Goal: Transaction & Acquisition: Purchase product/service

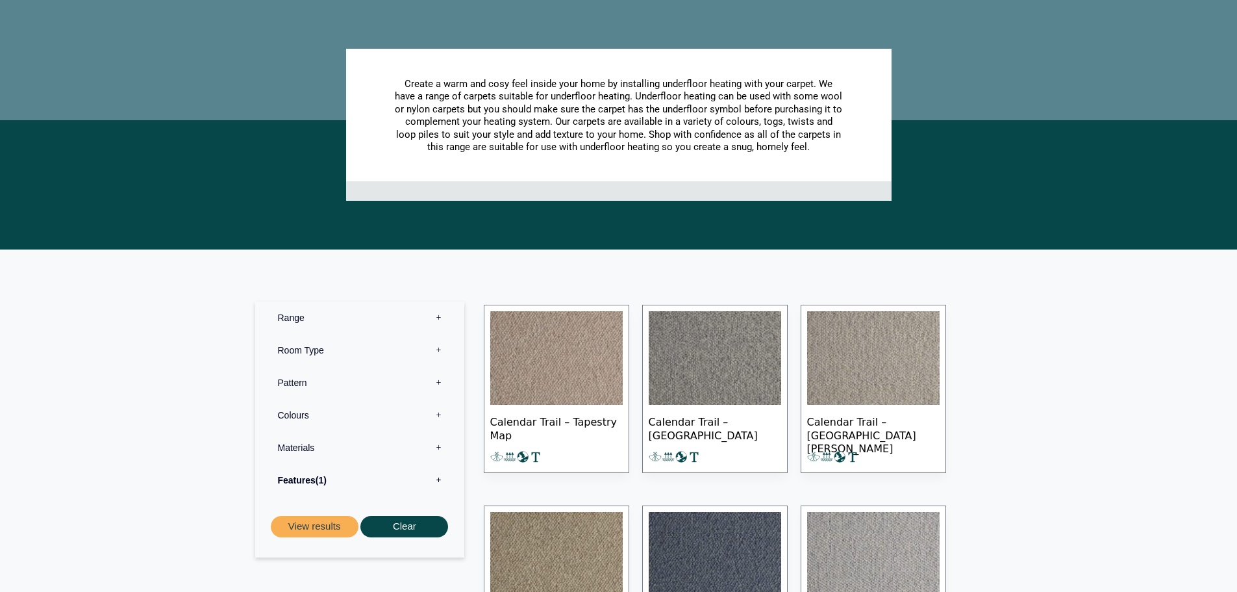
scroll to position [325, 0]
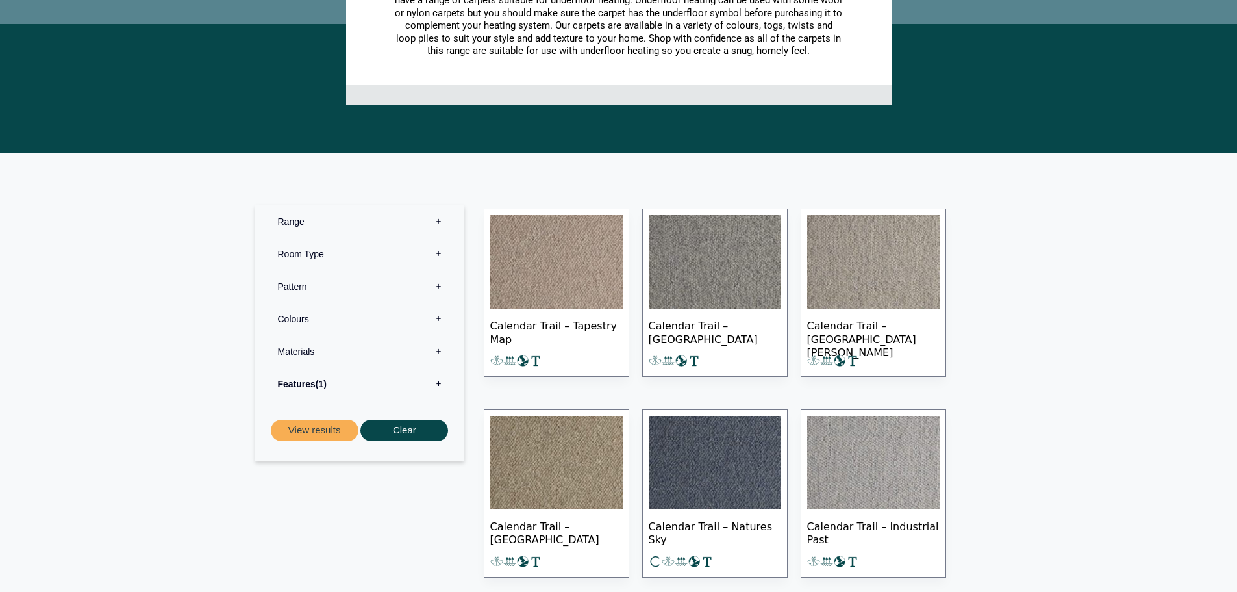
click at [441, 251] on label "Room Type 0" at bounding box center [360, 254] width 190 height 32
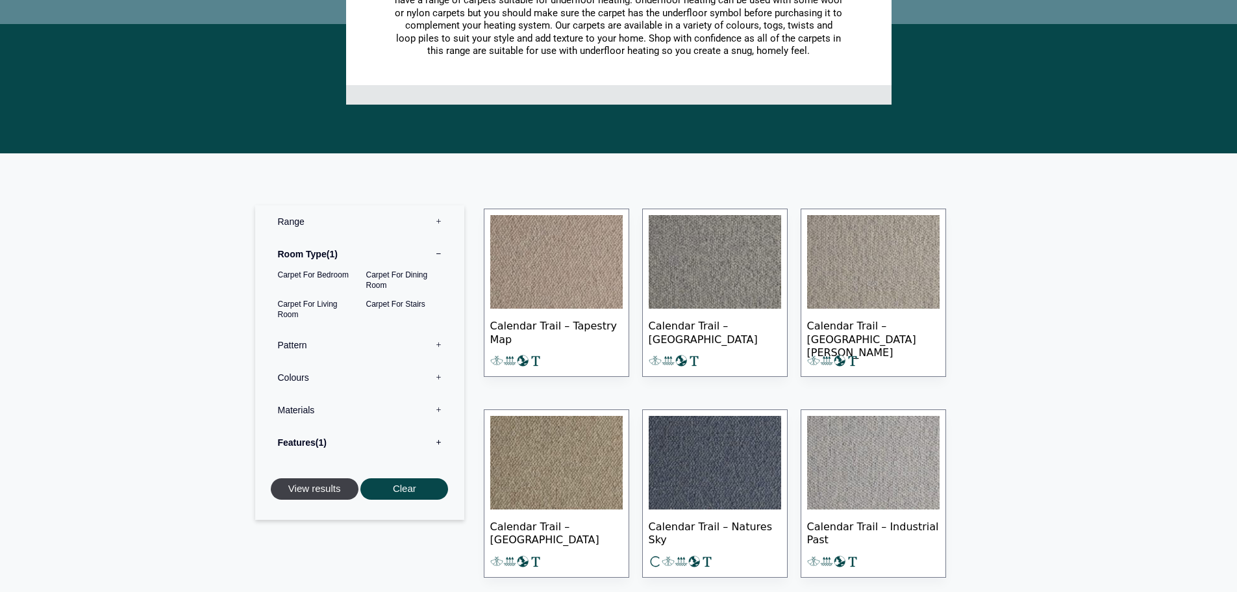
click at [318, 488] on button "View results" at bounding box center [315, 488] width 88 height 21
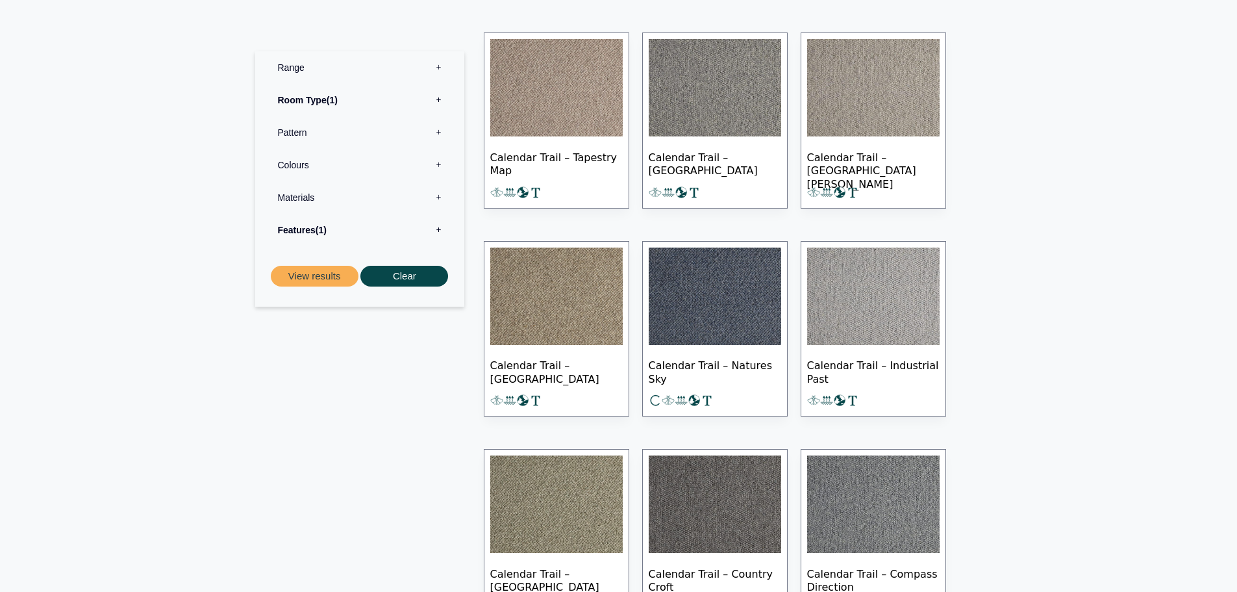
scroll to position [229, 0]
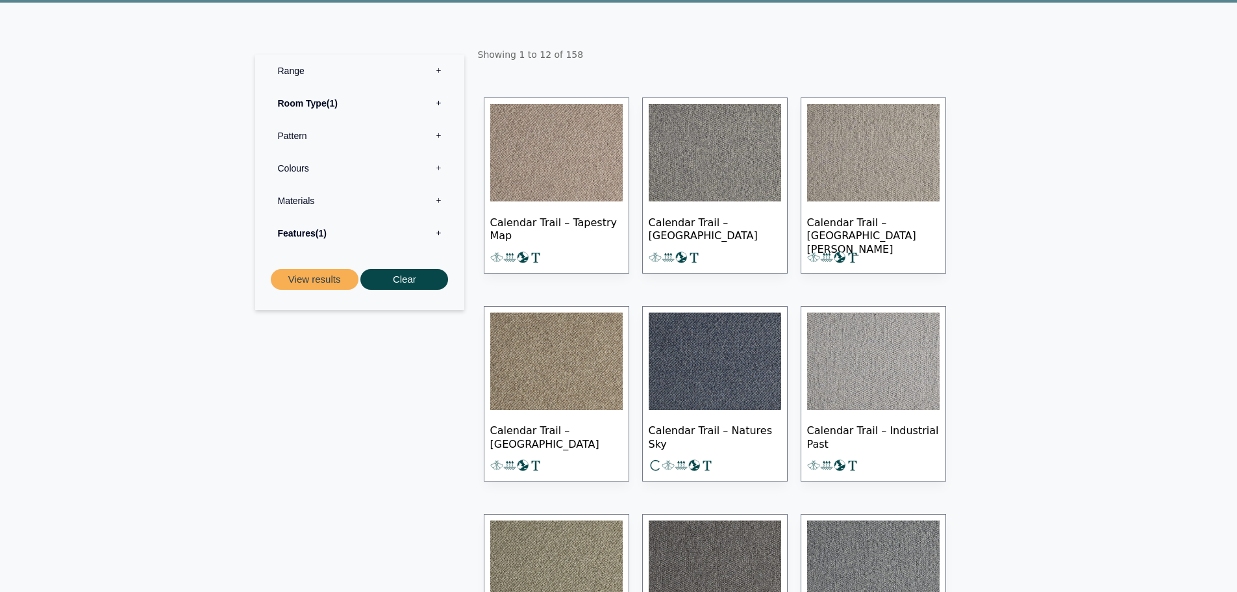
click at [436, 142] on label "Pattern 0" at bounding box center [360, 135] width 190 height 32
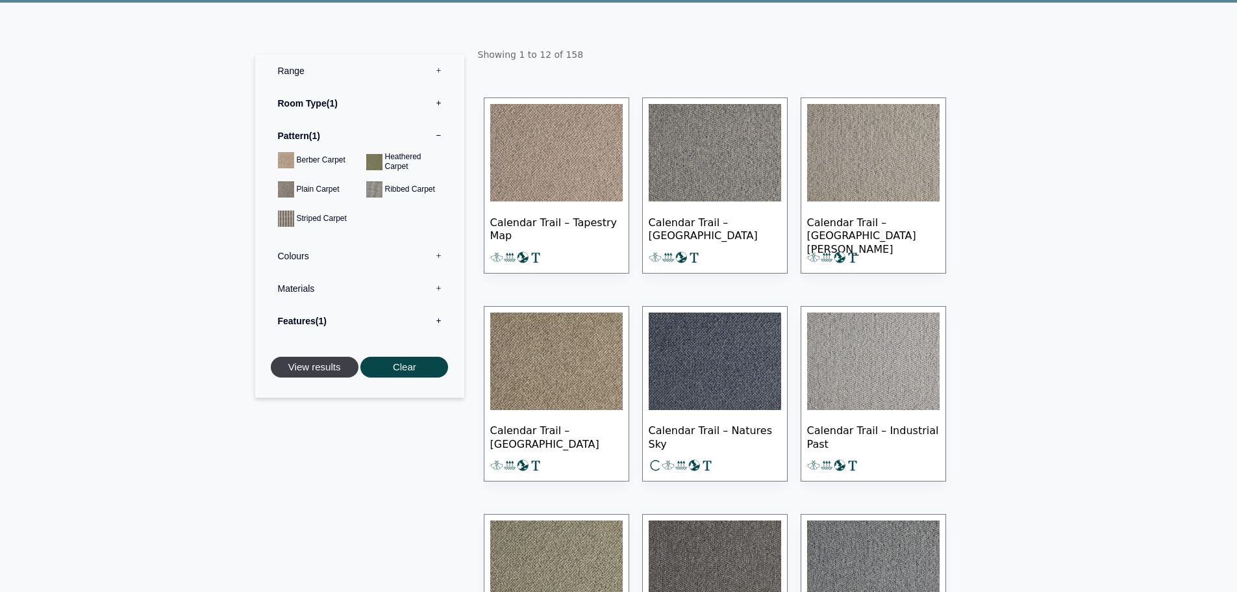
click at [336, 364] on button "View results" at bounding box center [315, 367] width 88 height 21
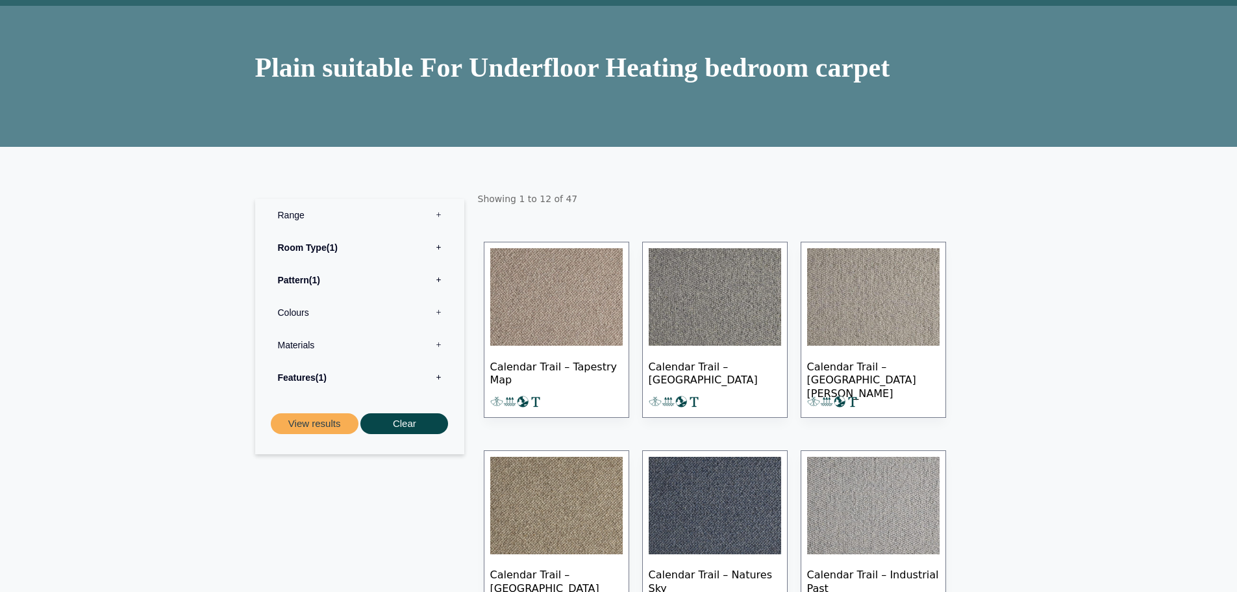
scroll to position [260, 0]
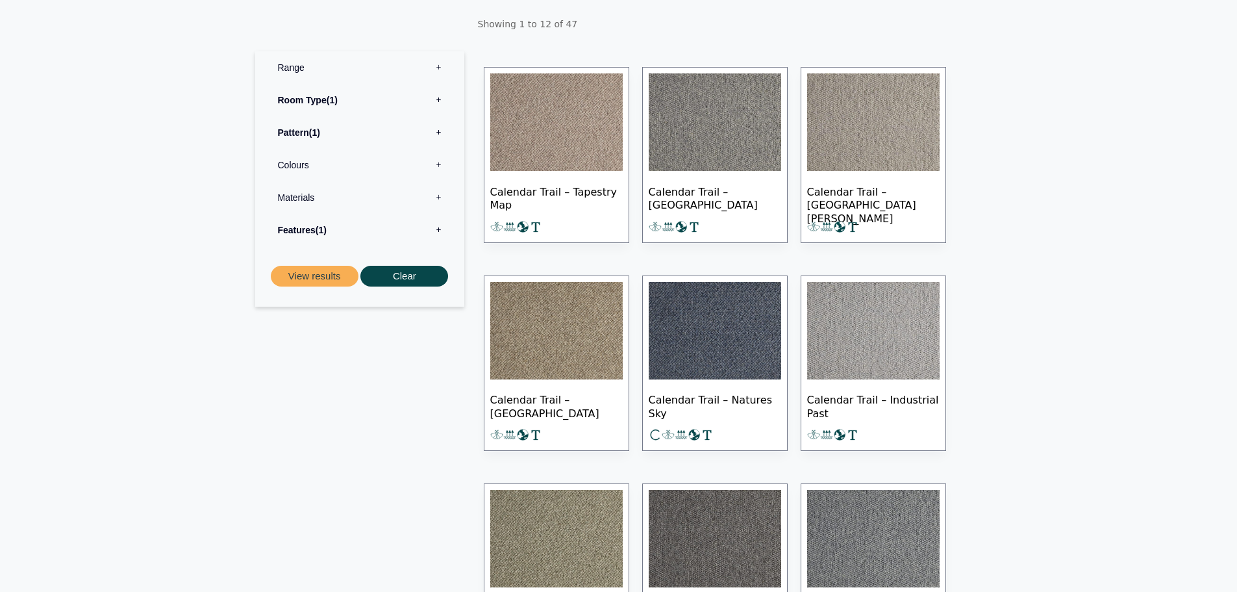
click at [693, 333] on img at bounding box center [715, 330] width 132 height 97
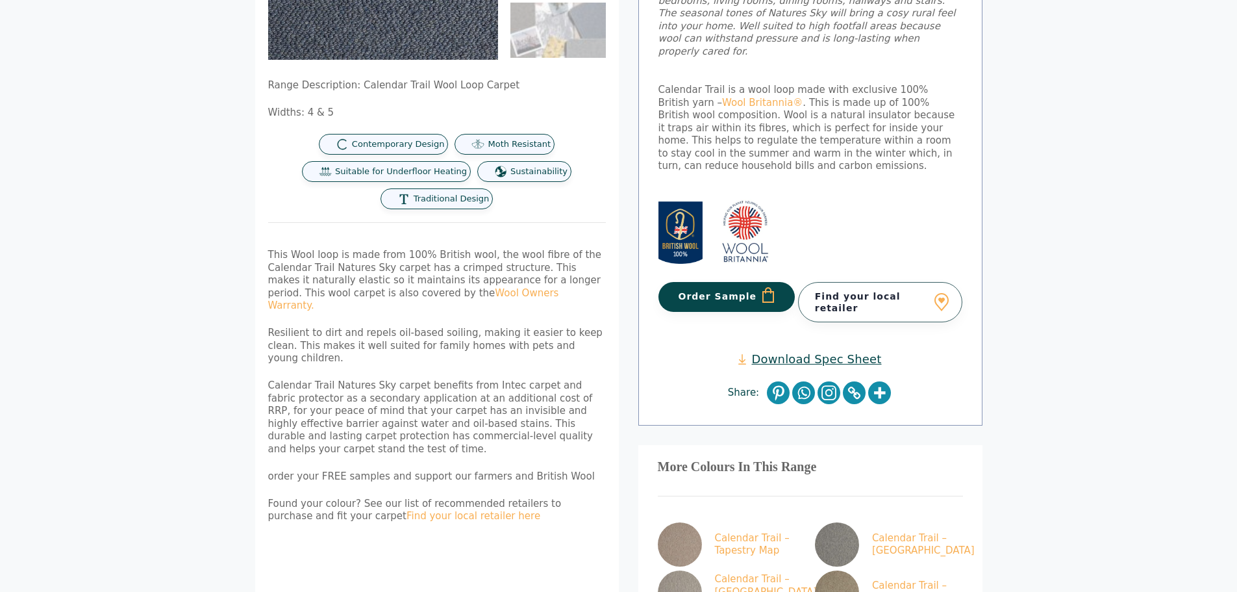
scroll to position [325, 0]
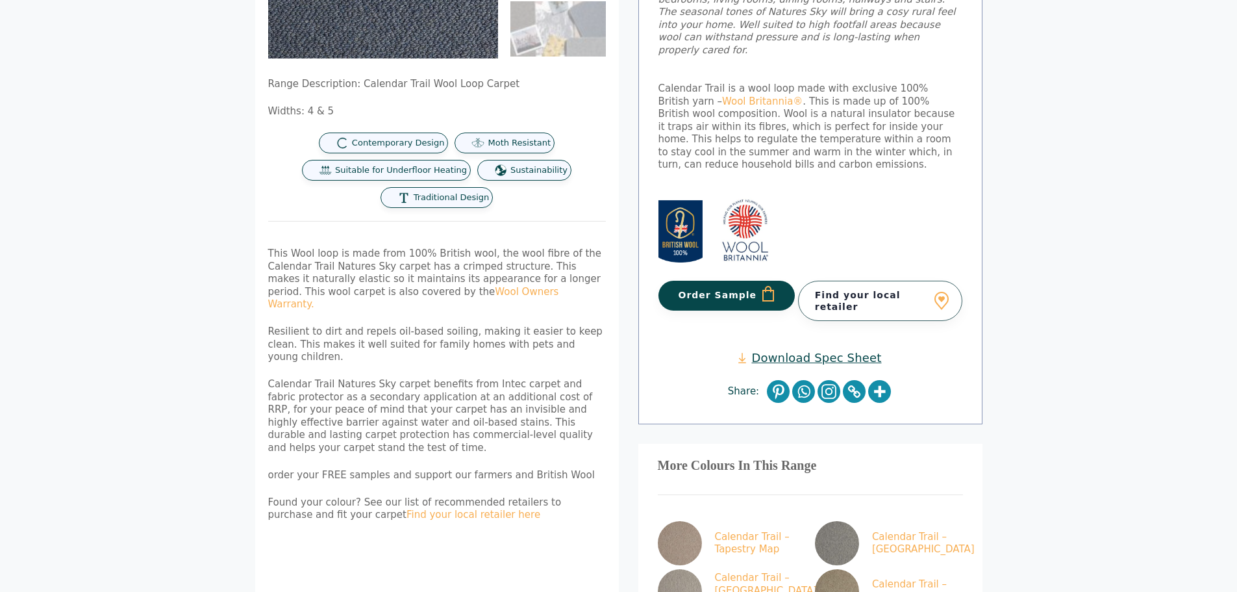
click at [688, 281] on button "Order Sample" at bounding box center [727, 296] width 137 height 30
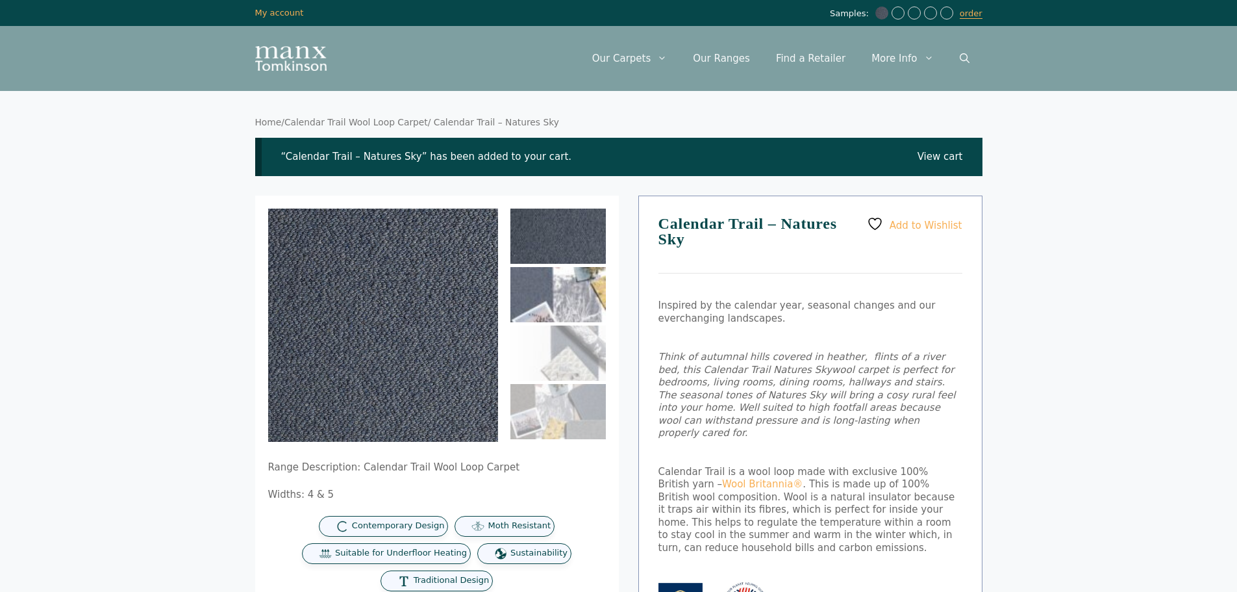
click at [576, 292] on img at bounding box center [557, 294] width 95 height 55
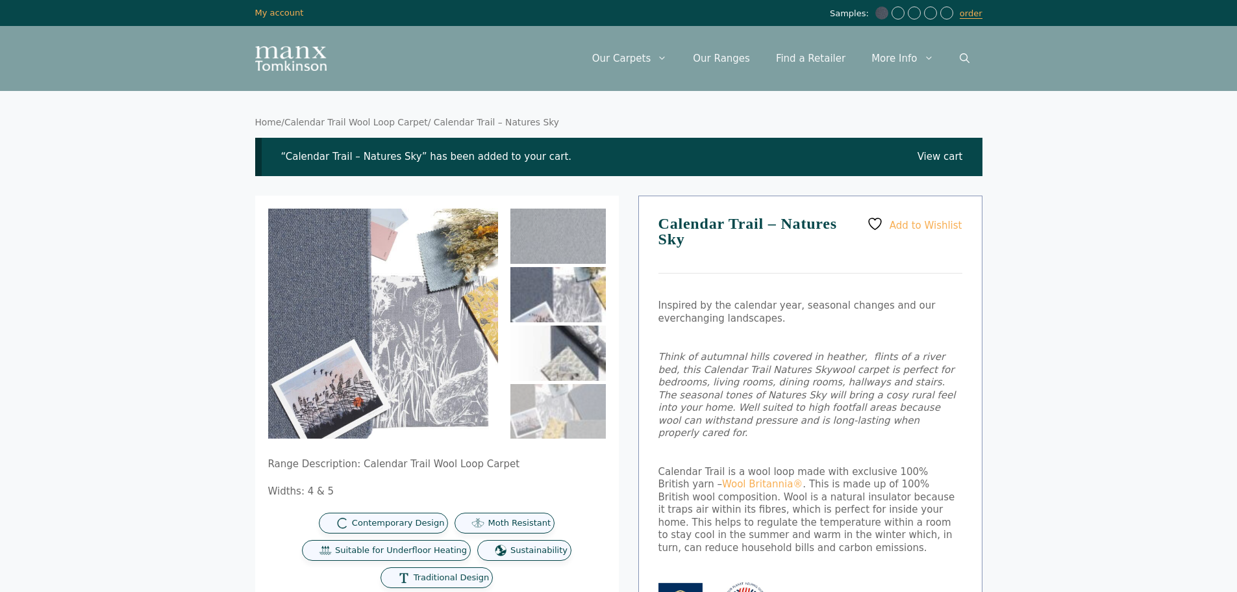
click at [562, 340] on img at bounding box center [557, 352] width 95 height 55
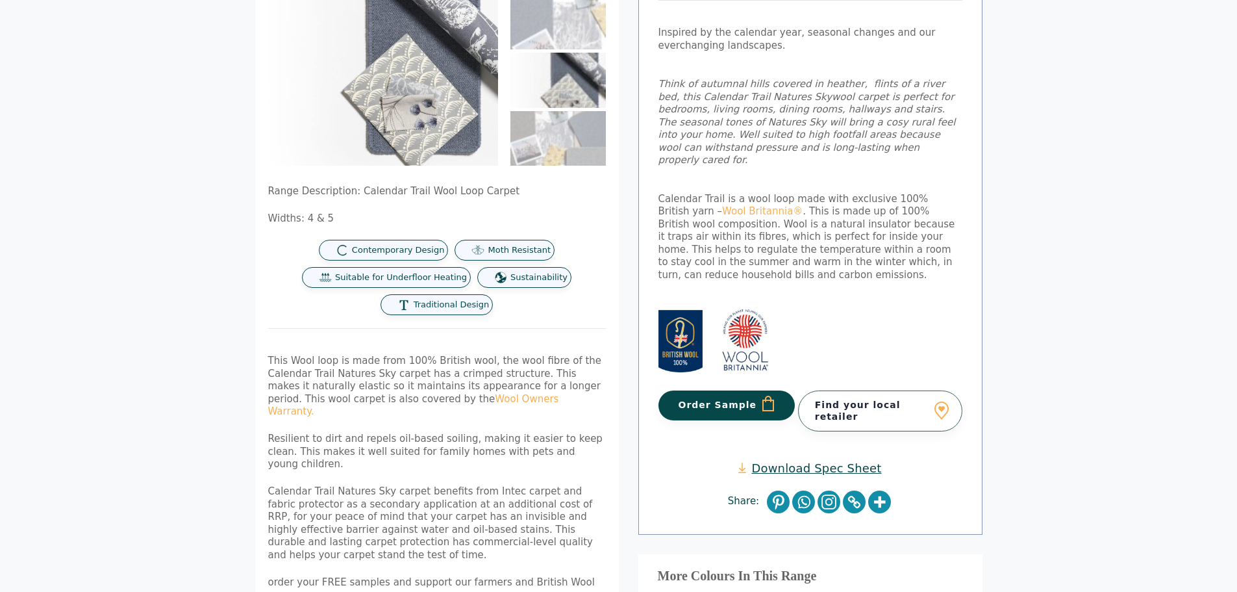
scroll to position [325, 0]
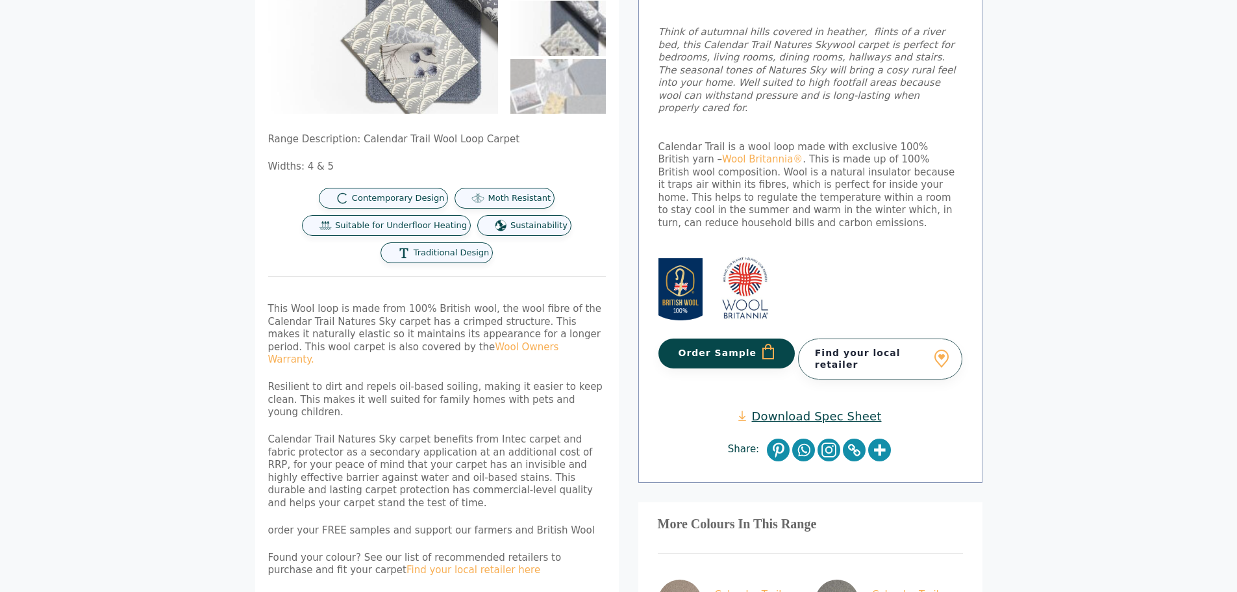
click at [739, 338] on button "Order Sample" at bounding box center [727, 353] width 137 height 30
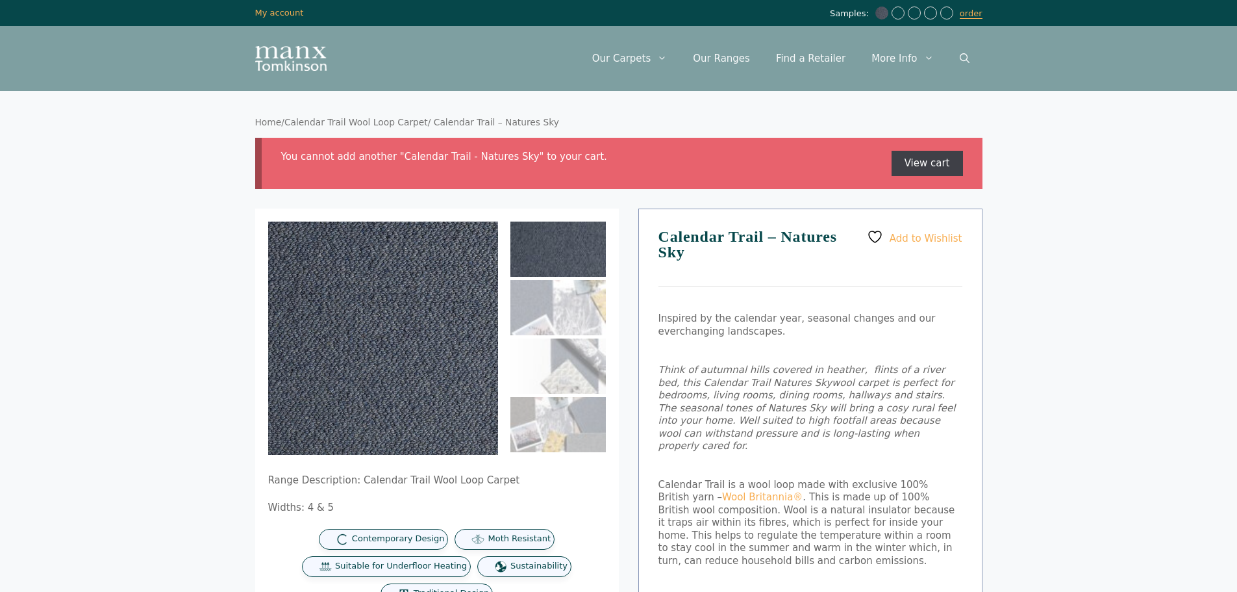
click at [935, 164] on link "View cart" at bounding box center [927, 164] width 71 height 26
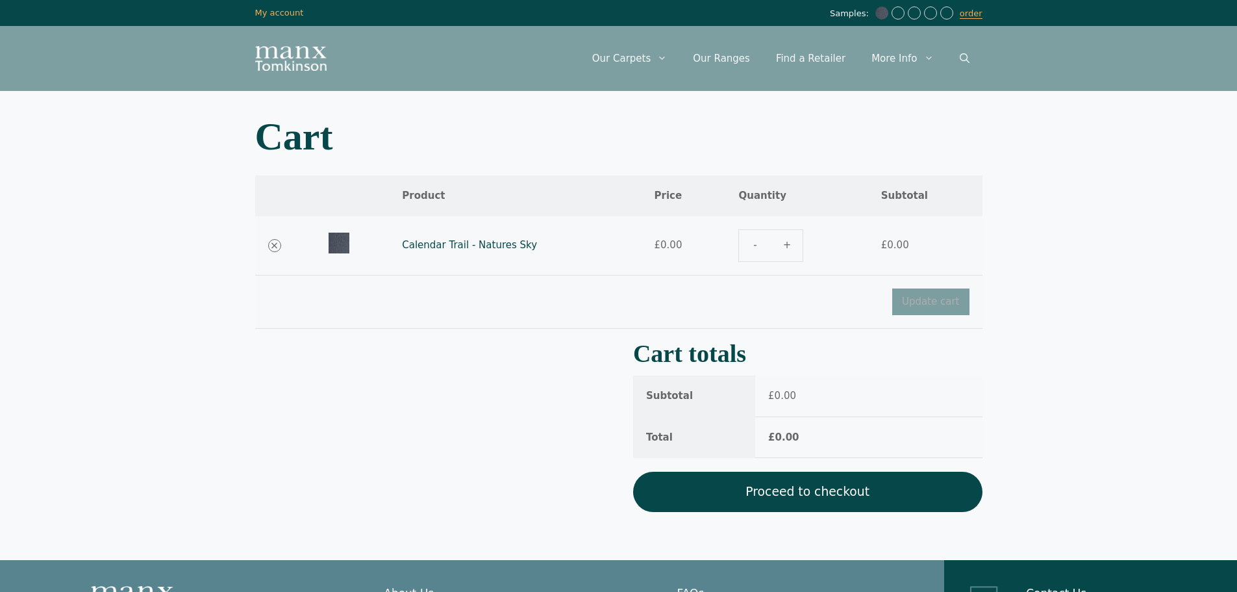
click at [817, 491] on link "Proceed to checkout" at bounding box center [807, 491] width 349 height 40
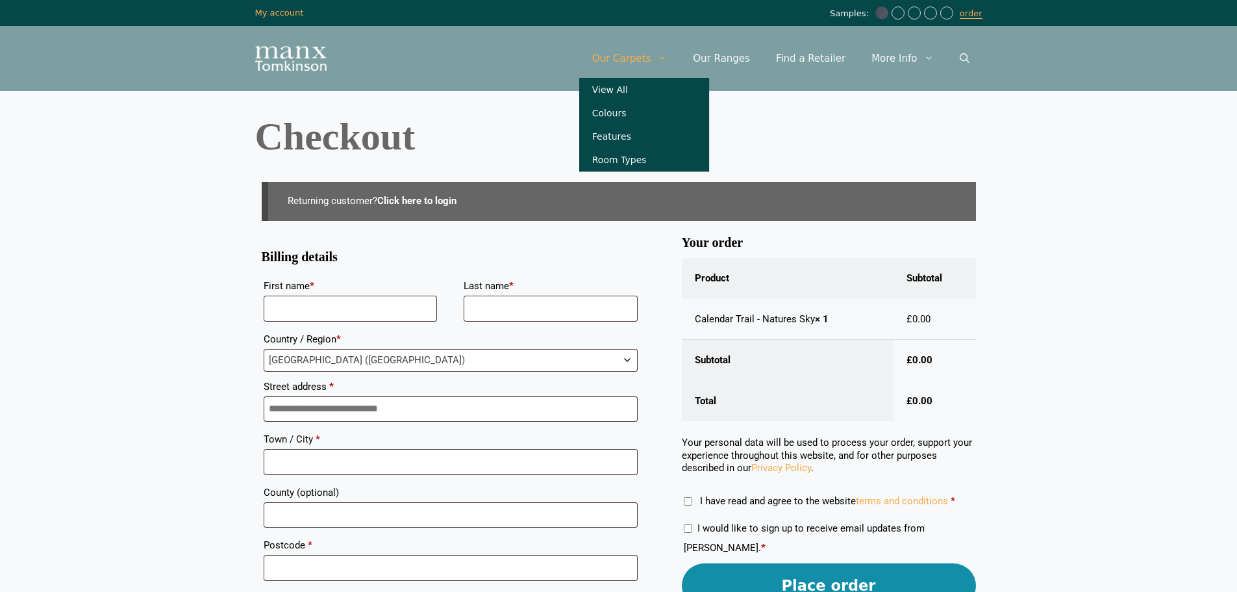
click at [649, 55] on link "Our Carpets" at bounding box center [629, 58] width 101 height 39
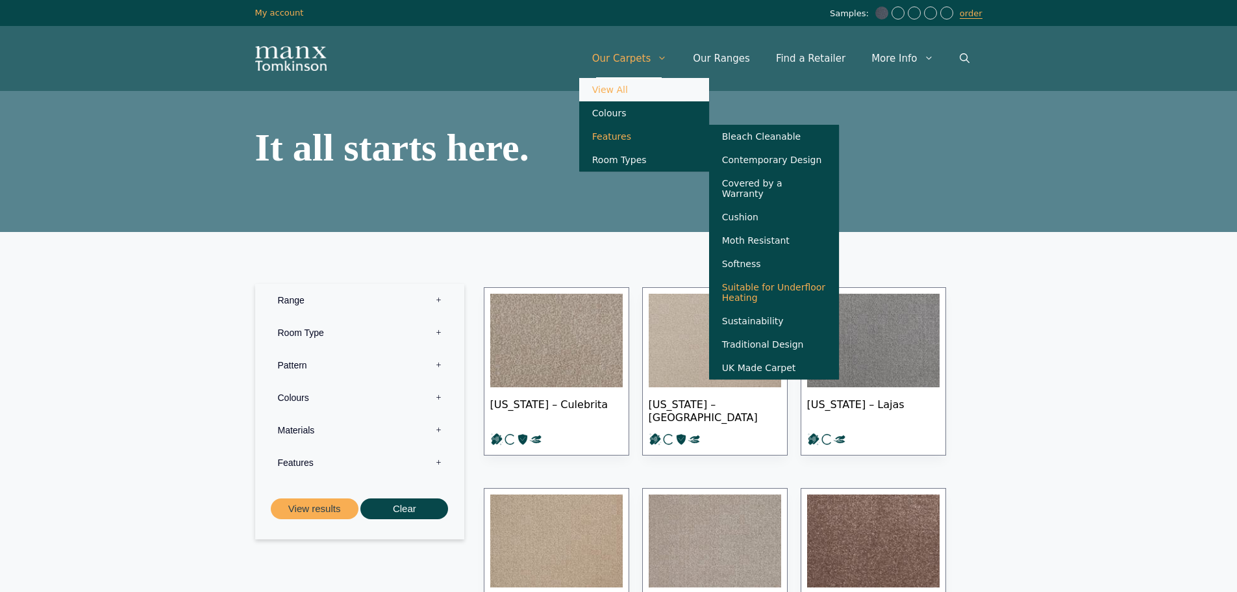
click at [770, 299] on link "Suitable for Underfloor Heating" at bounding box center [774, 292] width 130 height 34
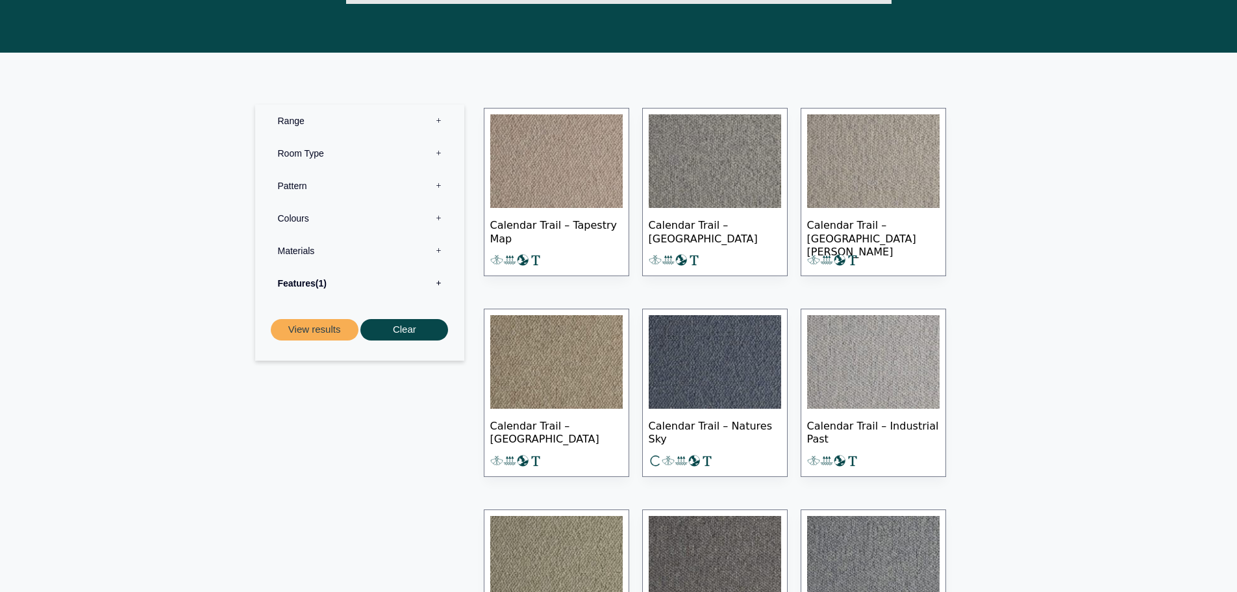
scroll to position [455, 0]
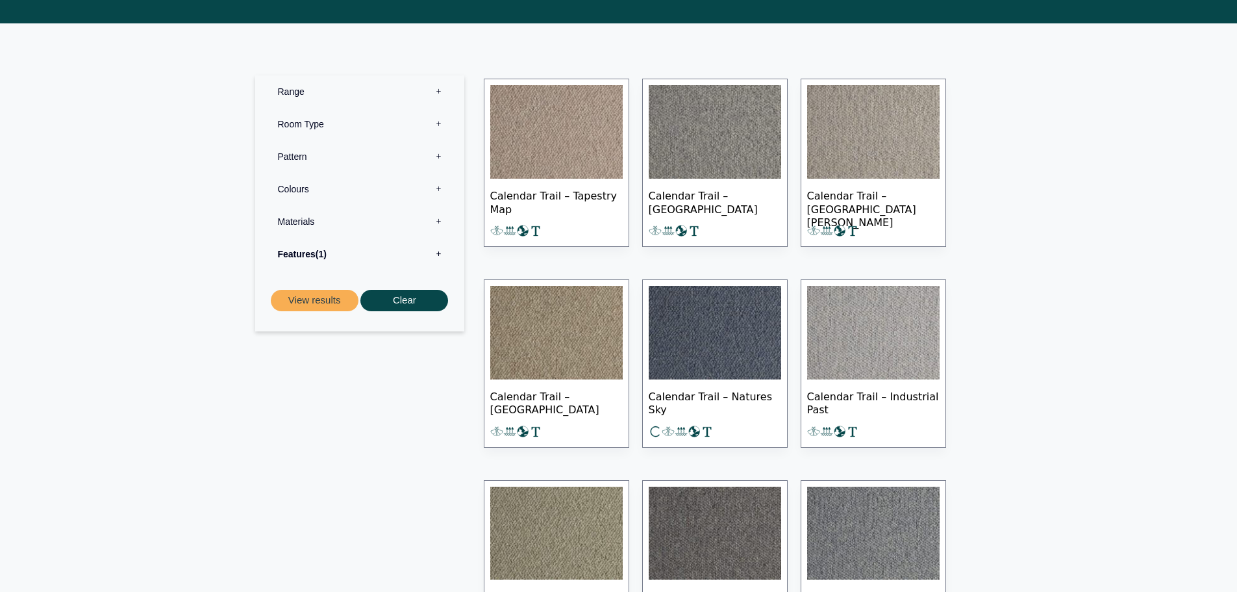
click at [440, 221] on label "Materials 0" at bounding box center [360, 221] width 190 height 32
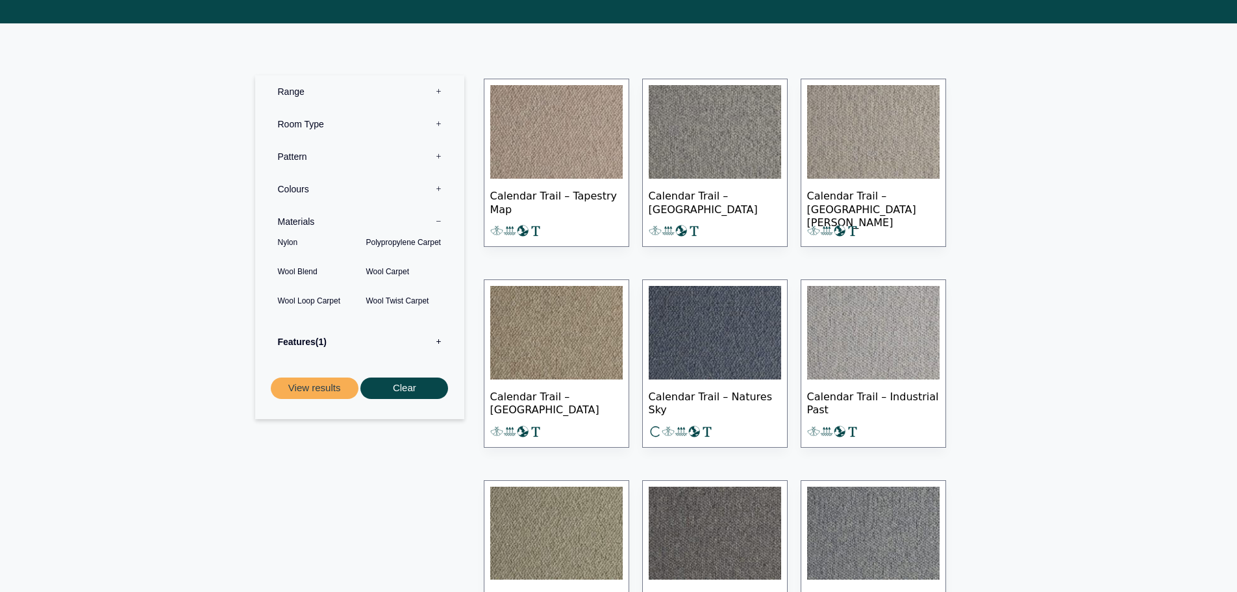
click at [440, 221] on label "Materials 0" at bounding box center [360, 221] width 190 height 32
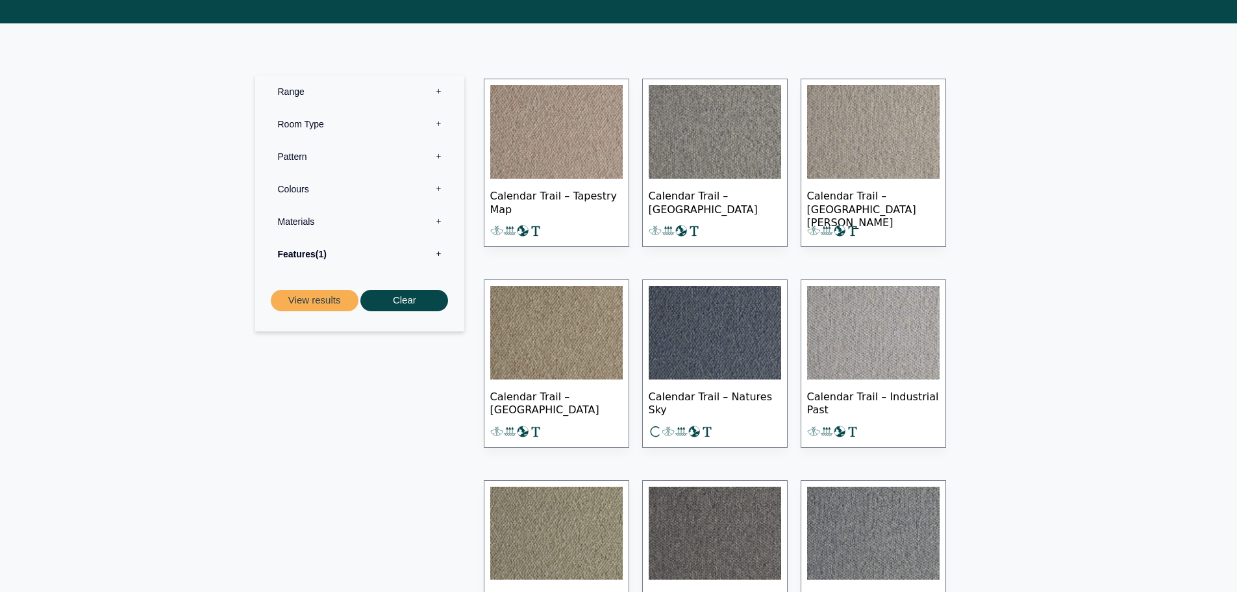
click at [436, 157] on label "Pattern 0" at bounding box center [360, 156] width 190 height 32
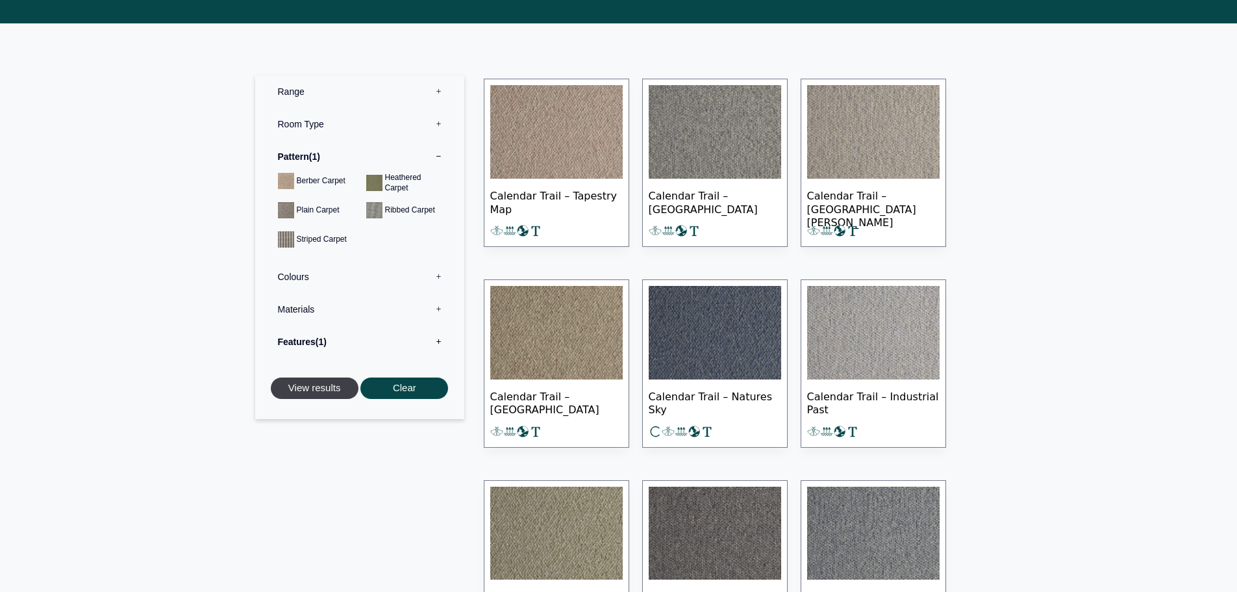
click at [346, 386] on button "View results" at bounding box center [315, 387] width 88 height 21
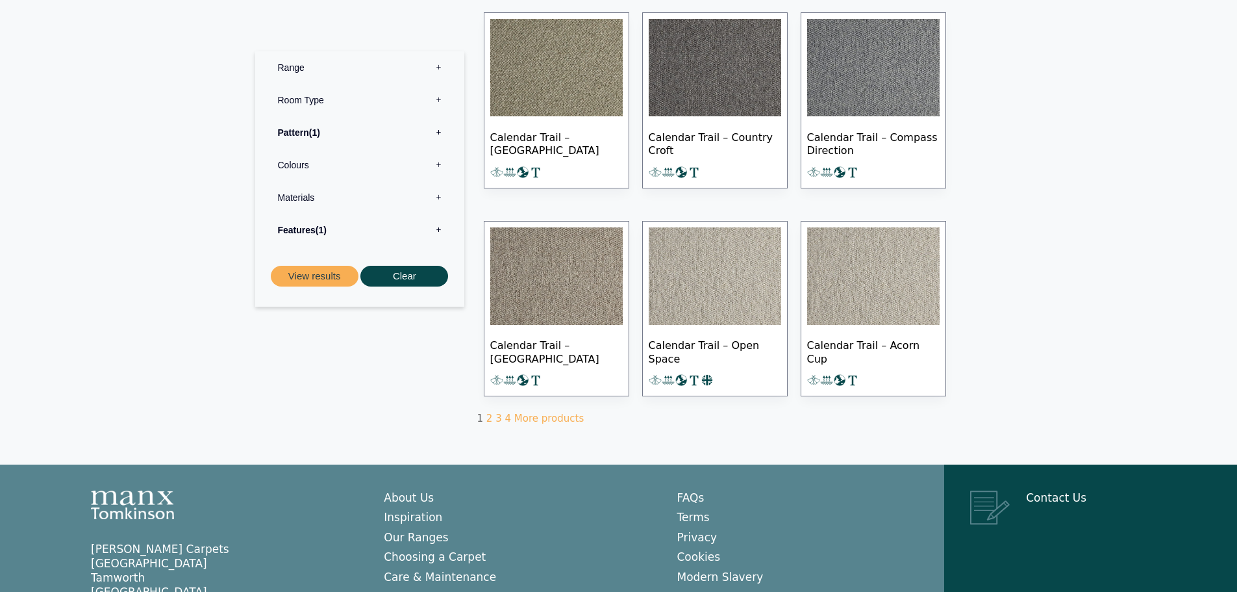
scroll to position [814, 0]
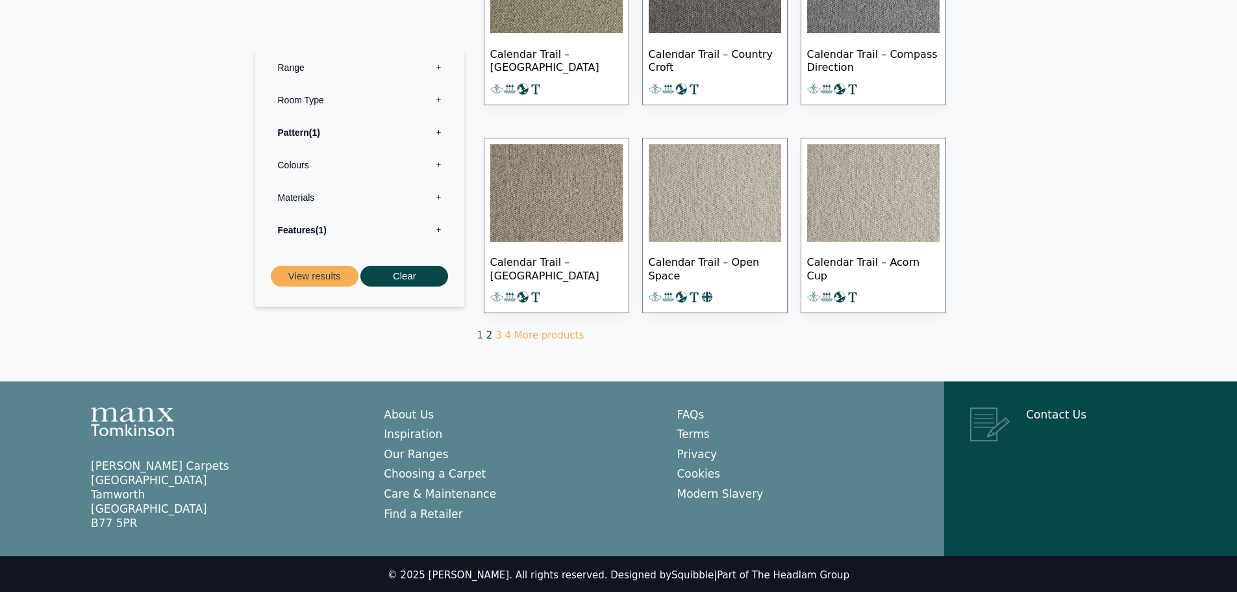
click at [489, 332] on link "2" at bounding box center [489, 335] width 6 height 12
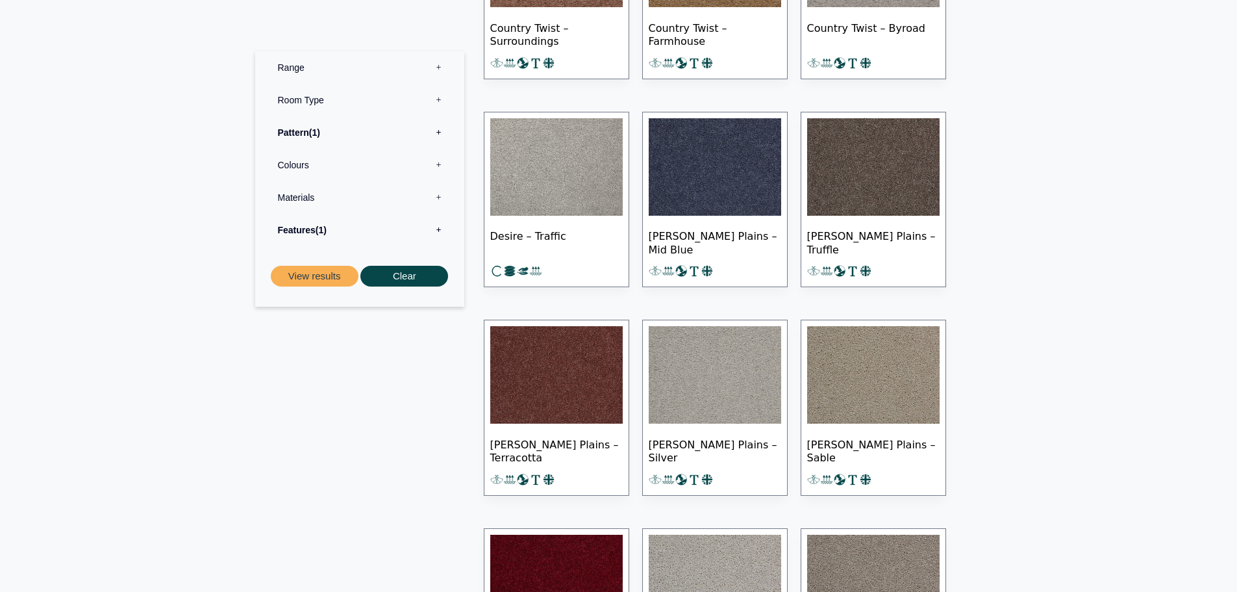
scroll to position [649, 0]
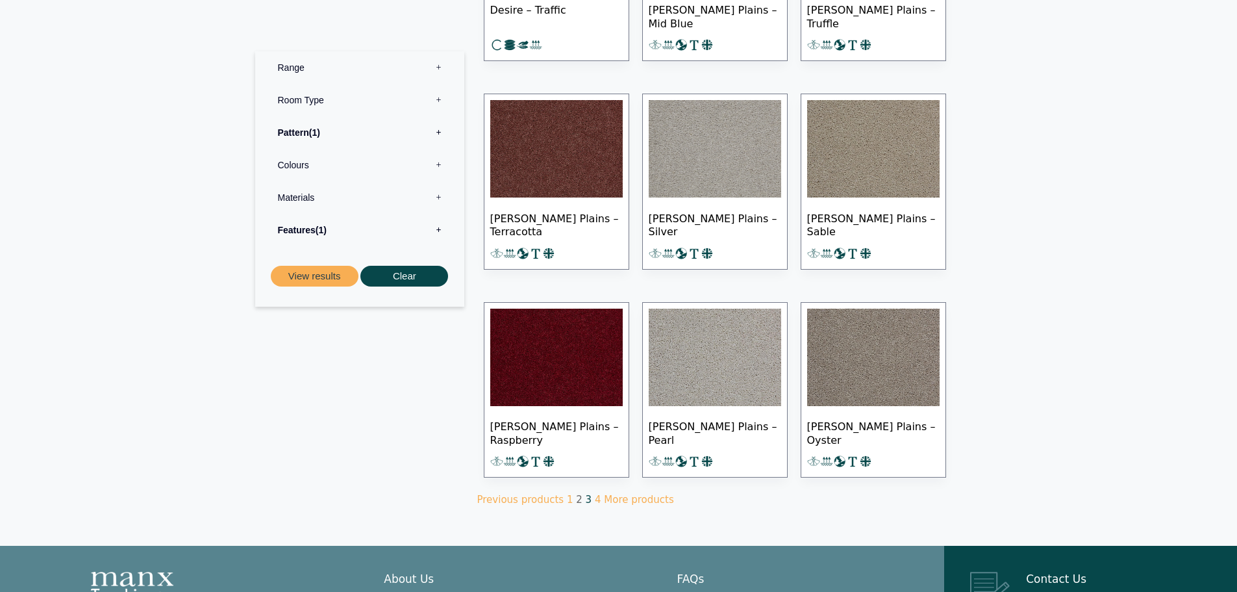
click at [586, 495] on link "3" at bounding box center [589, 500] width 6 height 12
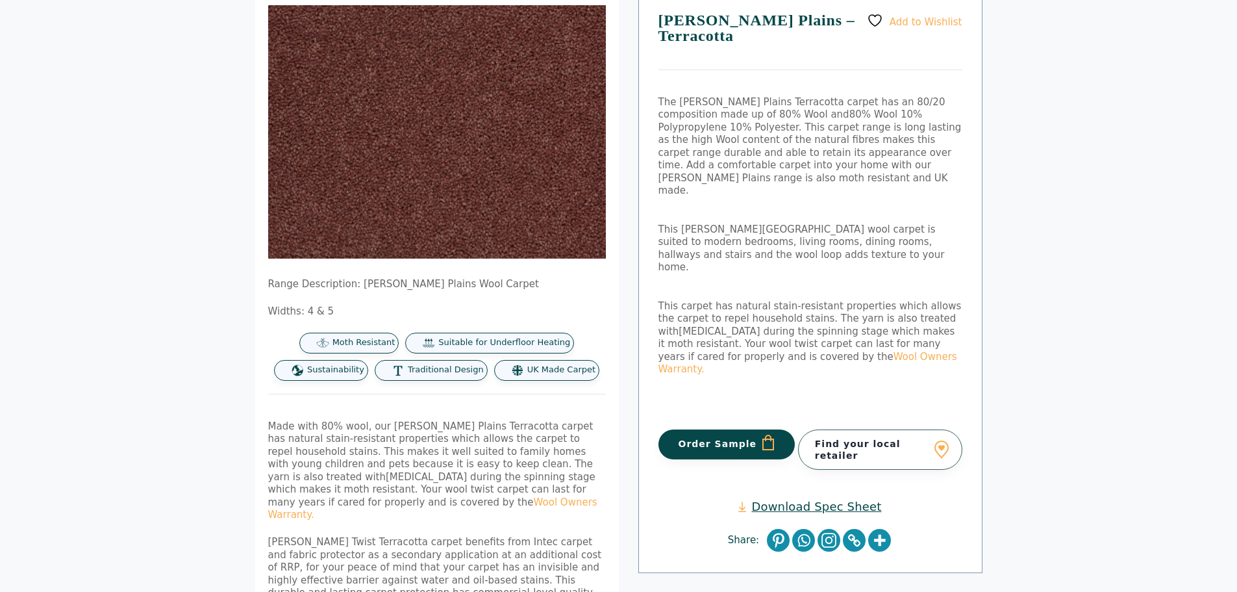
scroll to position [195, 0]
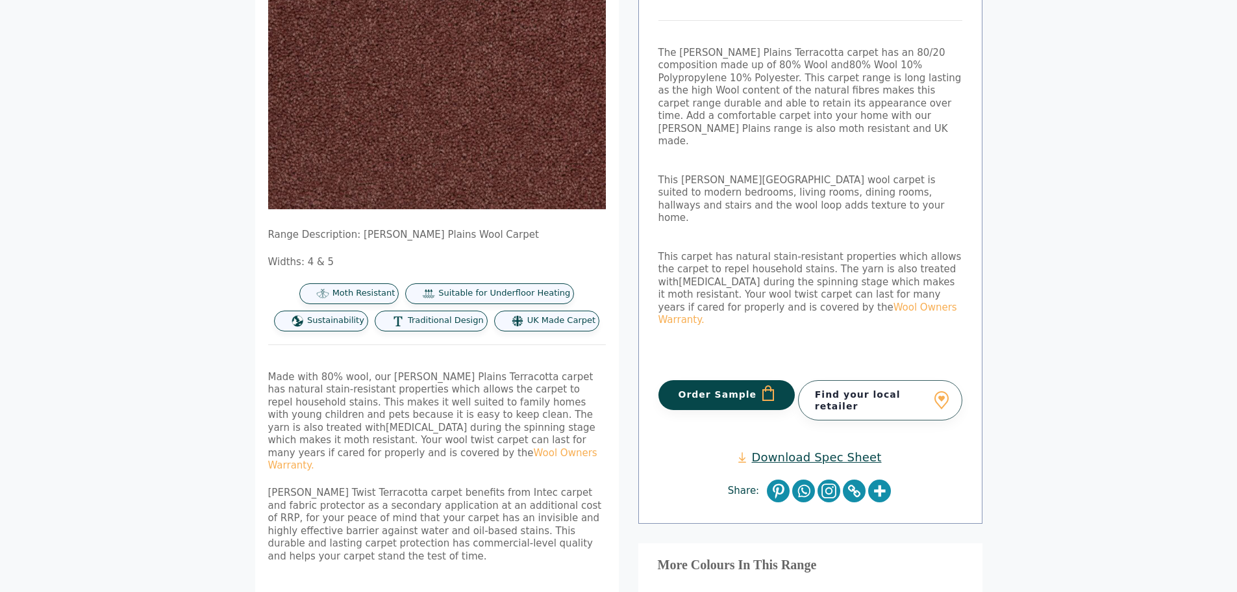
click at [725, 380] on button "Order Sample" at bounding box center [727, 395] width 137 height 30
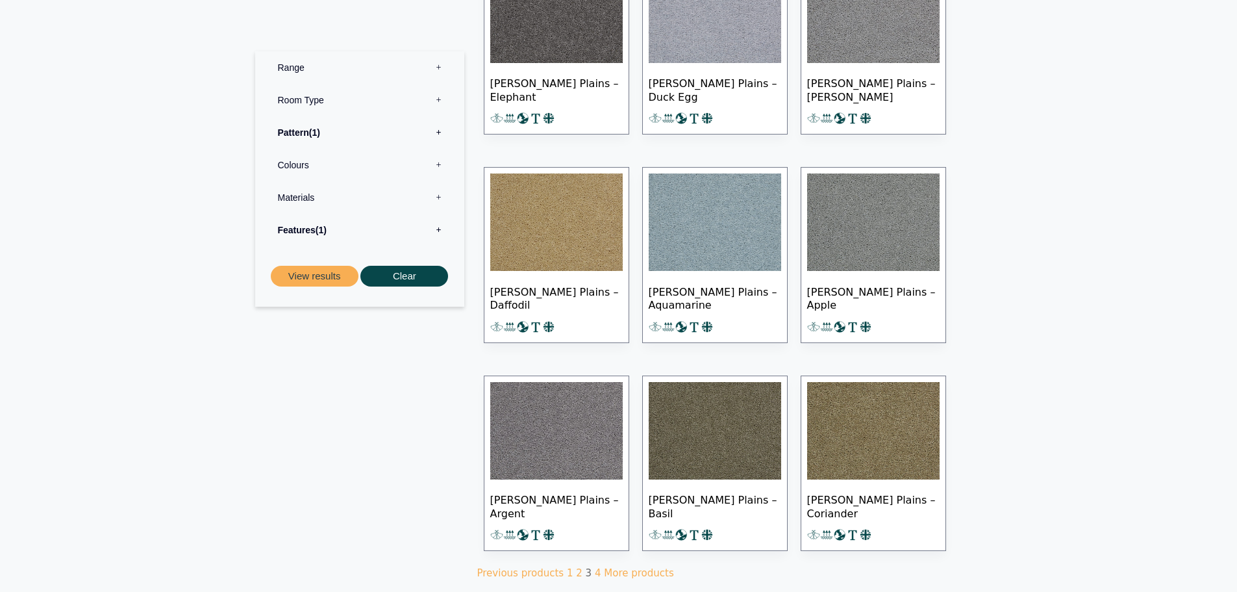
scroll to position [649, 0]
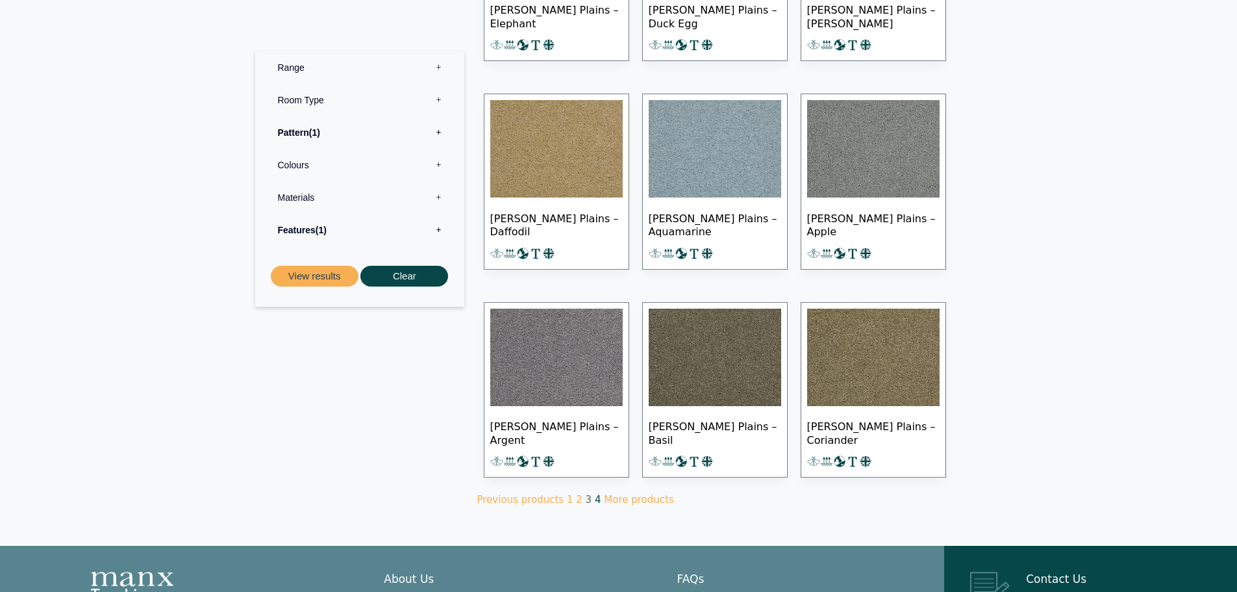
click at [595, 497] on link "4" at bounding box center [598, 500] width 6 height 12
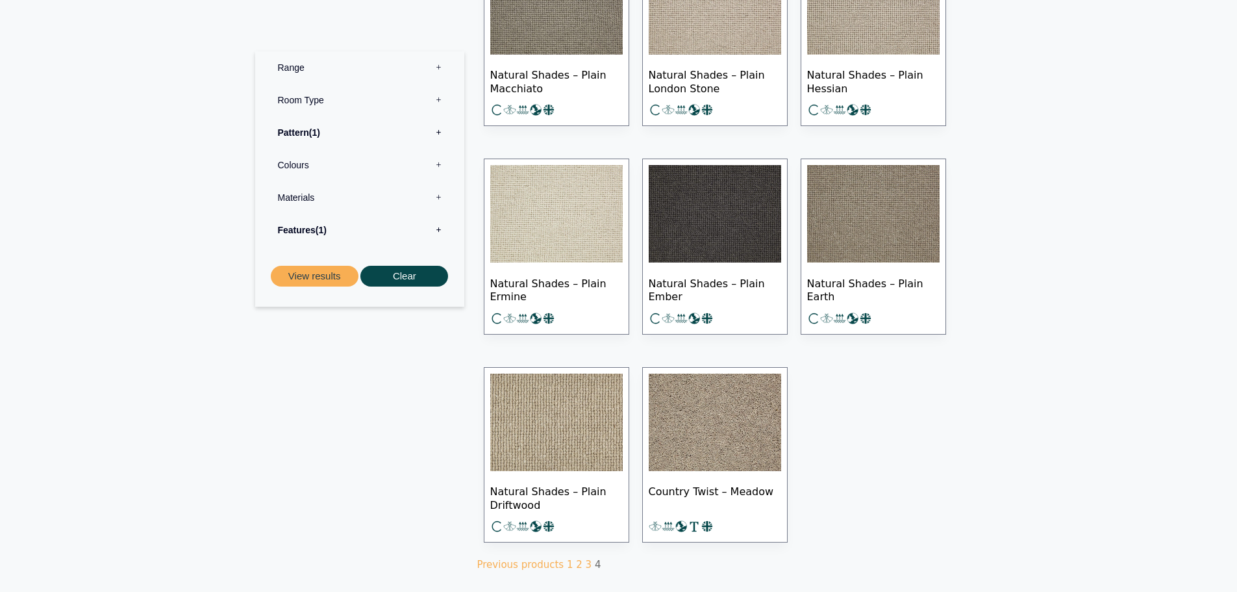
scroll to position [779, 0]
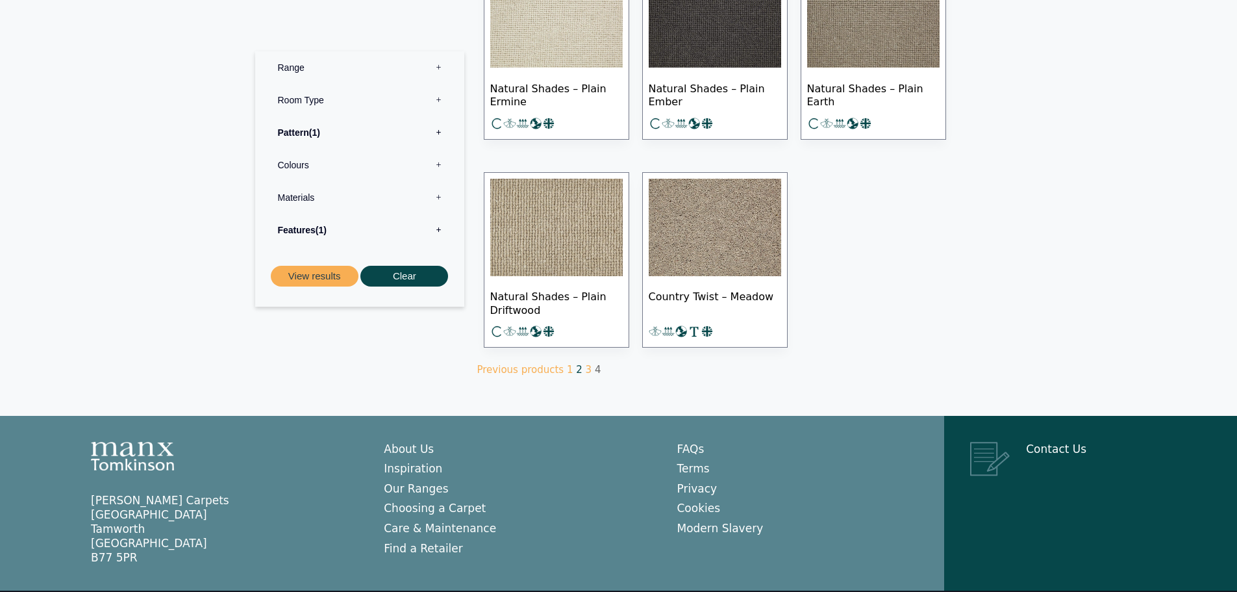
click at [576, 366] on link "2" at bounding box center [579, 370] width 6 height 12
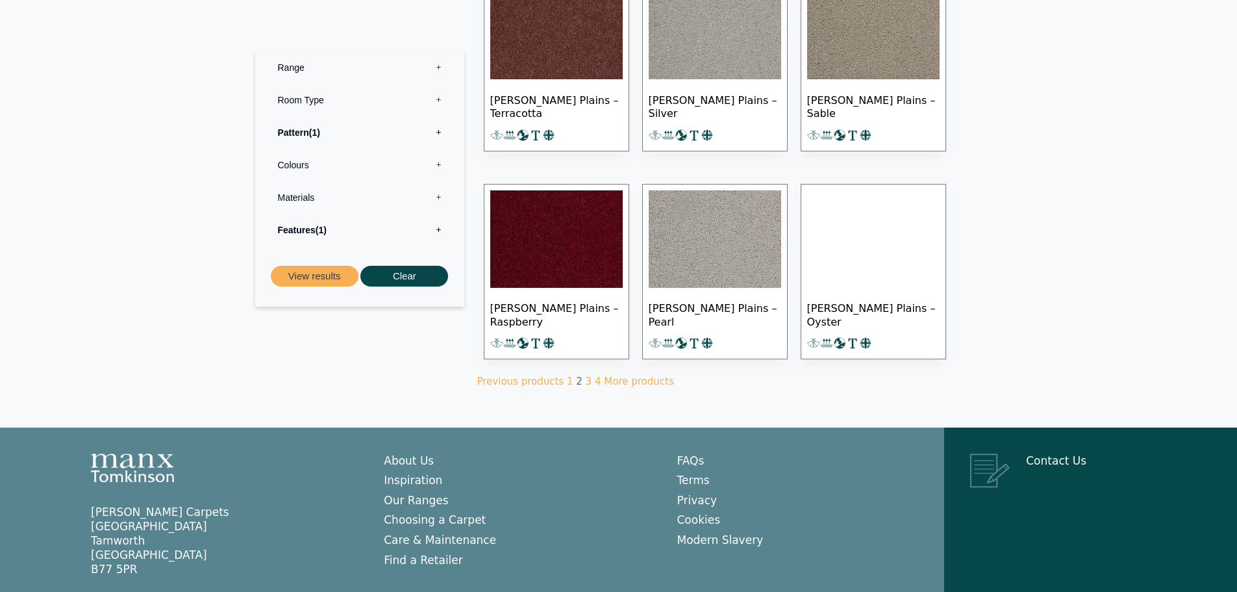
scroll to position [779, 0]
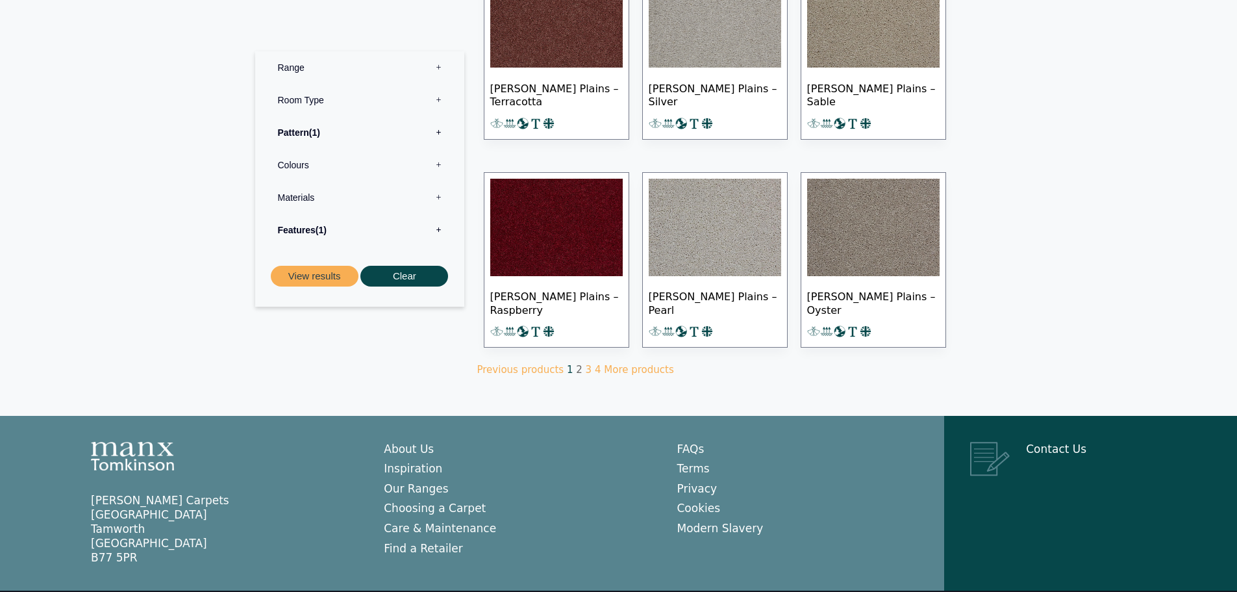
click at [567, 368] on link "1" at bounding box center [570, 370] width 6 height 12
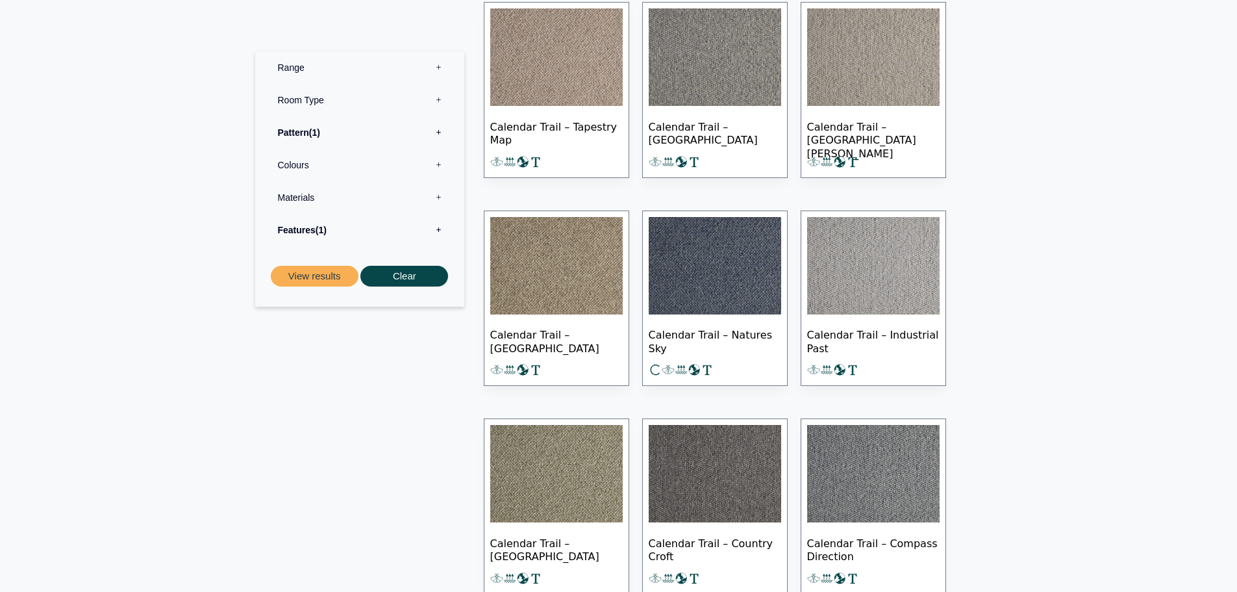
scroll to position [649, 0]
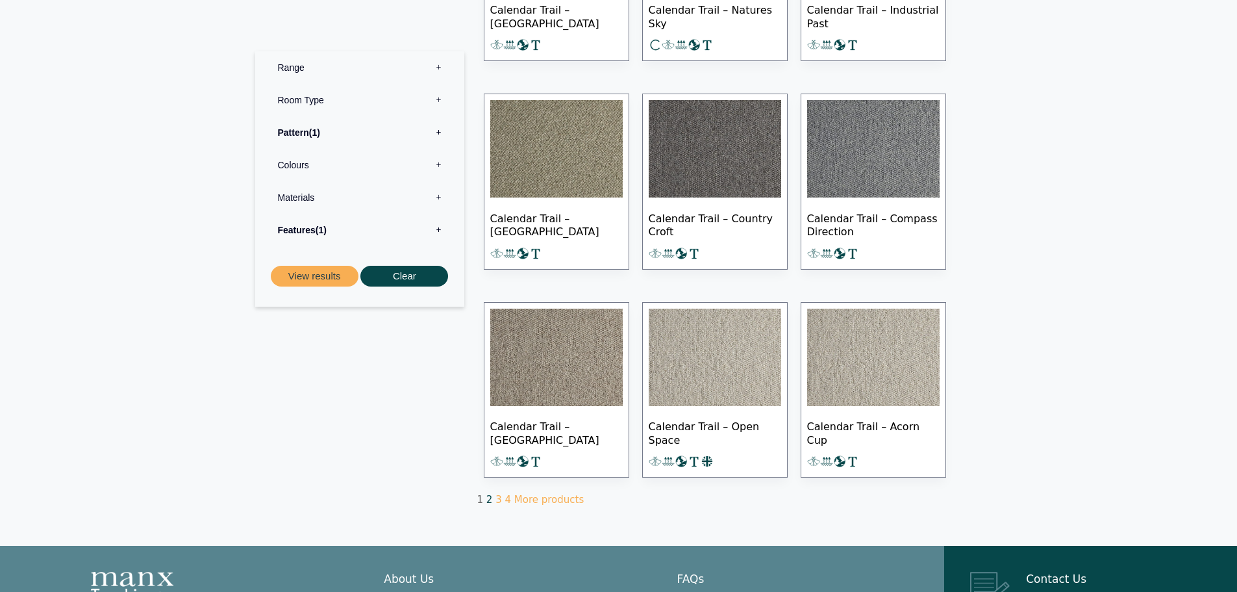
click at [488, 496] on link "2" at bounding box center [489, 500] width 6 height 12
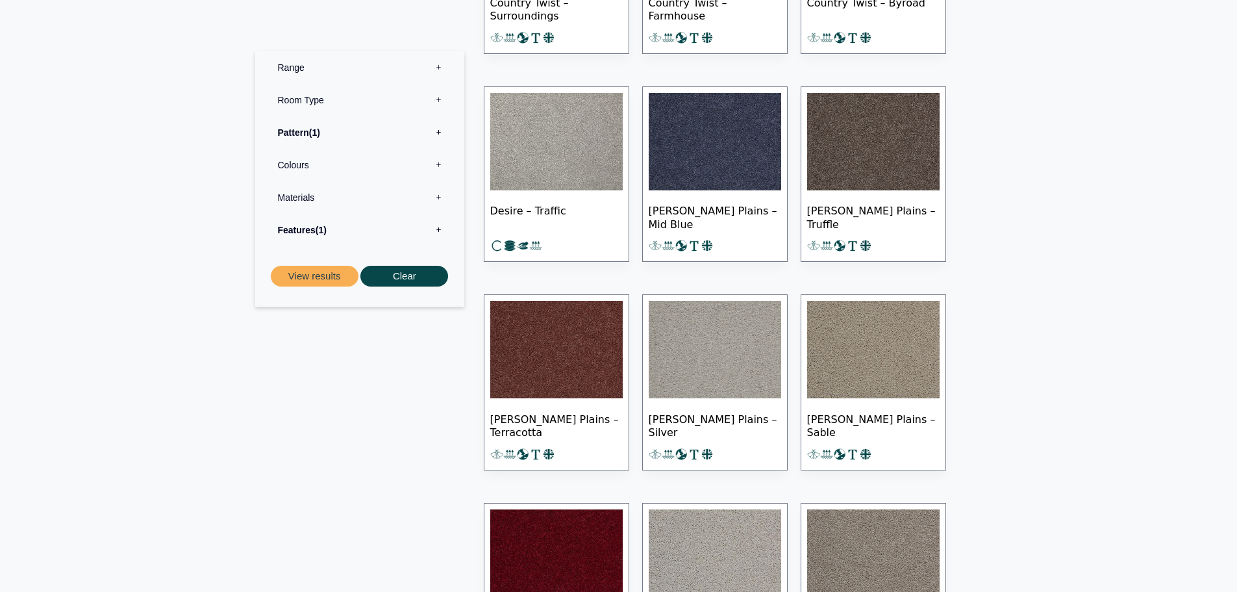
scroll to position [260, 0]
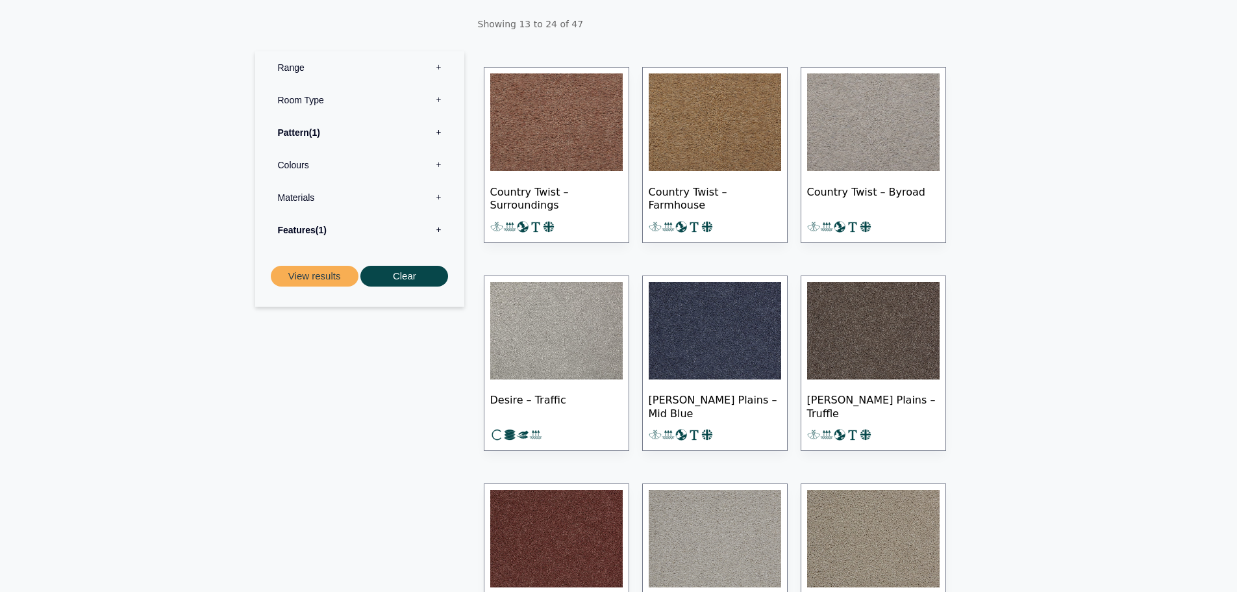
click at [547, 194] on span "Country Twist – Surroundings" at bounding box center [556, 197] width 132 height 45
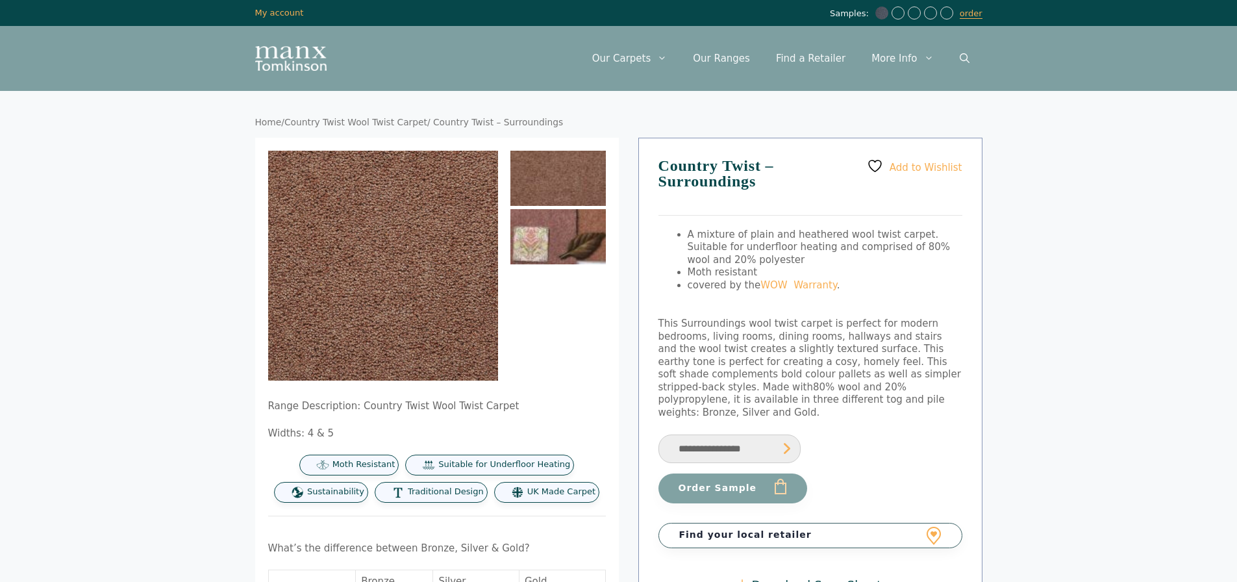
click at [566, 227] on img at bounding box center [557, 236] width 95 height 55
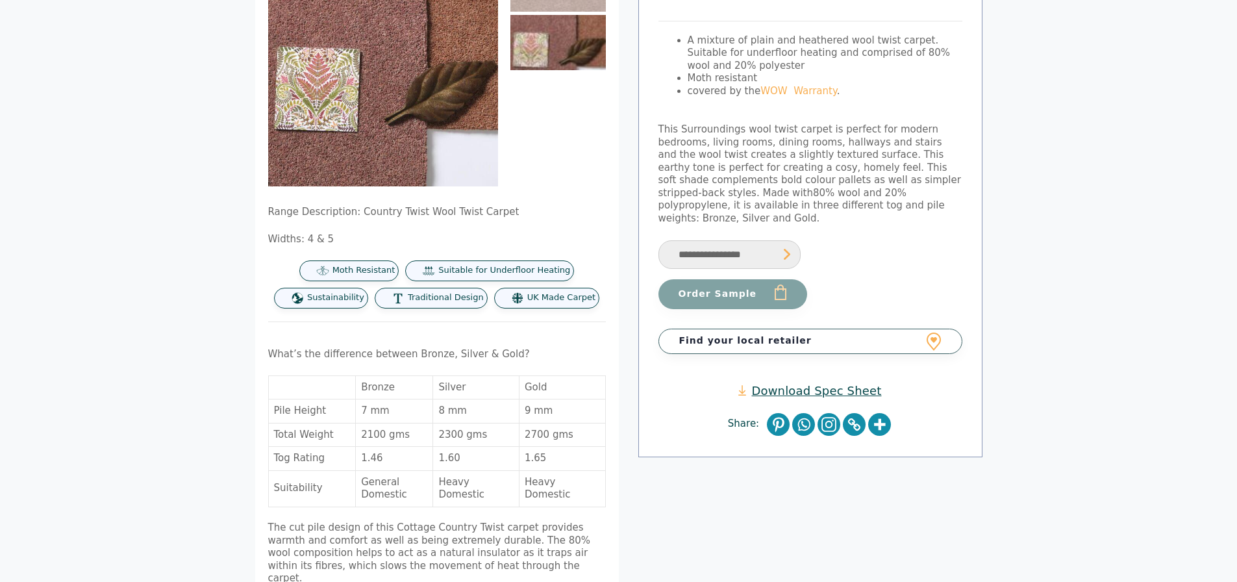
scroll to position [195, 0]
click at [728, 286] on button "Order Sample" at bounding box center [733, 294] width 149 height 30
click at [784, 240] on select "**********" at bounding box center [730, 254] width 142 height 29
click at [659, 240] on select "**********" at bounding box center [730, 254] width 142 height 29
select select "**********"
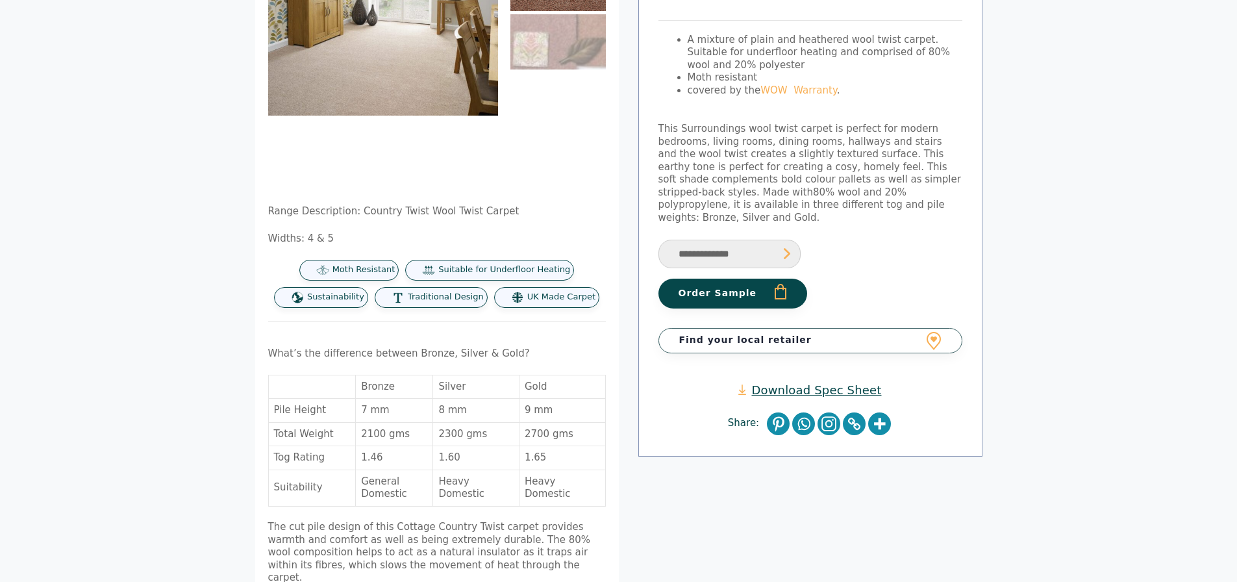
click at [772, 281] on button "Order Sample" at bounding box center [733, 294] width 149 height 30
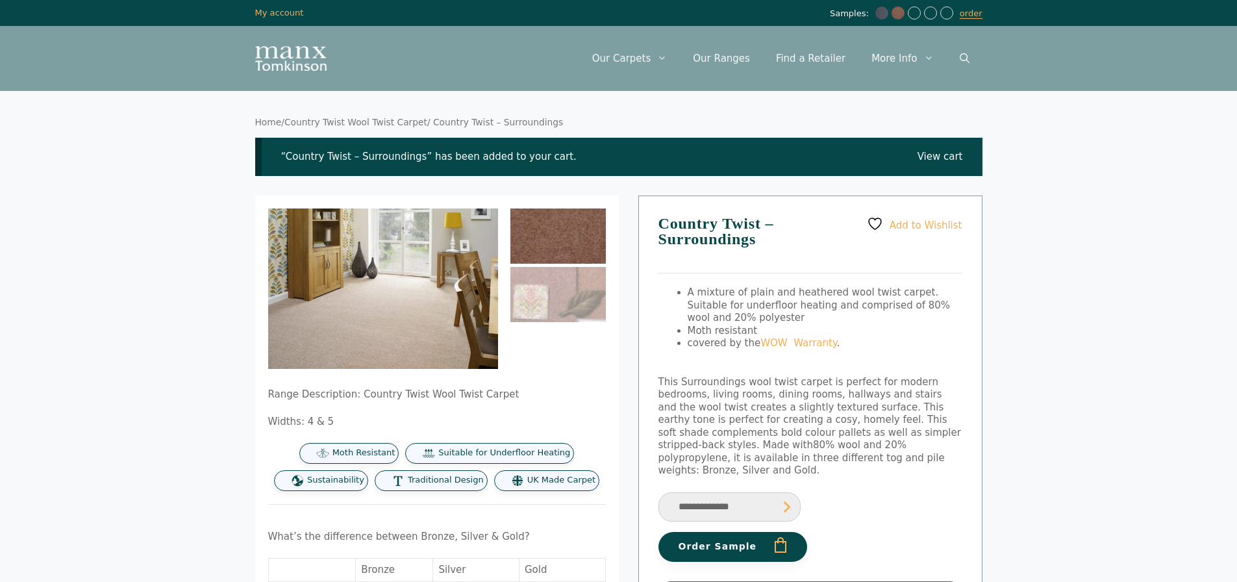
click at [942, 155] on link "View cart" at bounding box center [940, 157] width 45 height 13
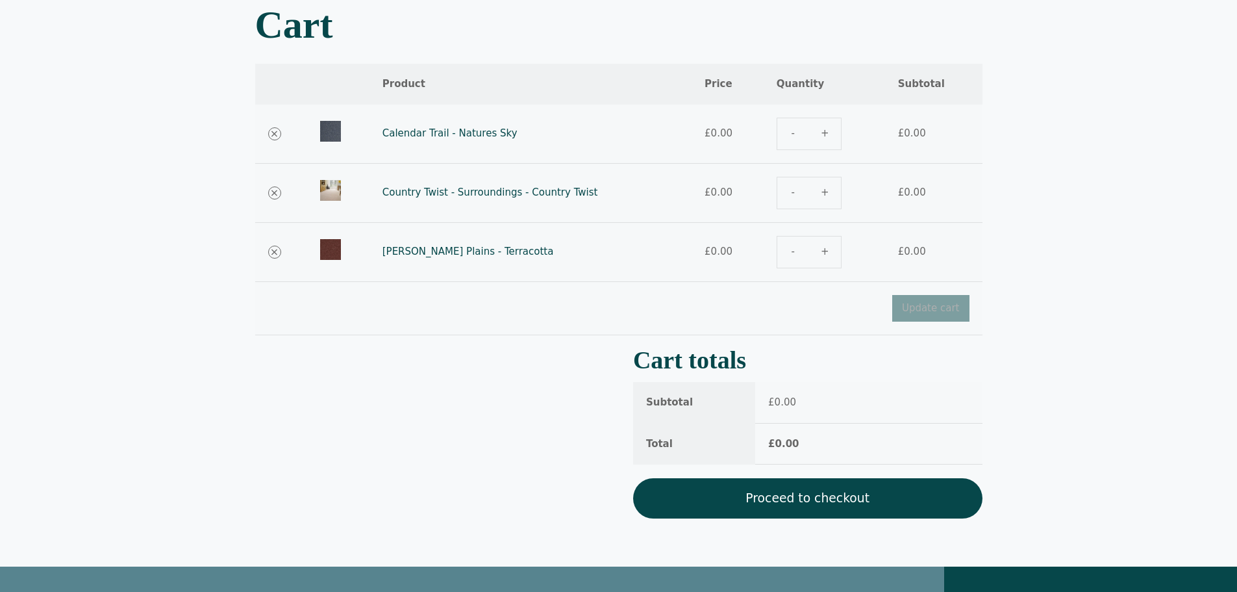
scroll to position [130, 0]
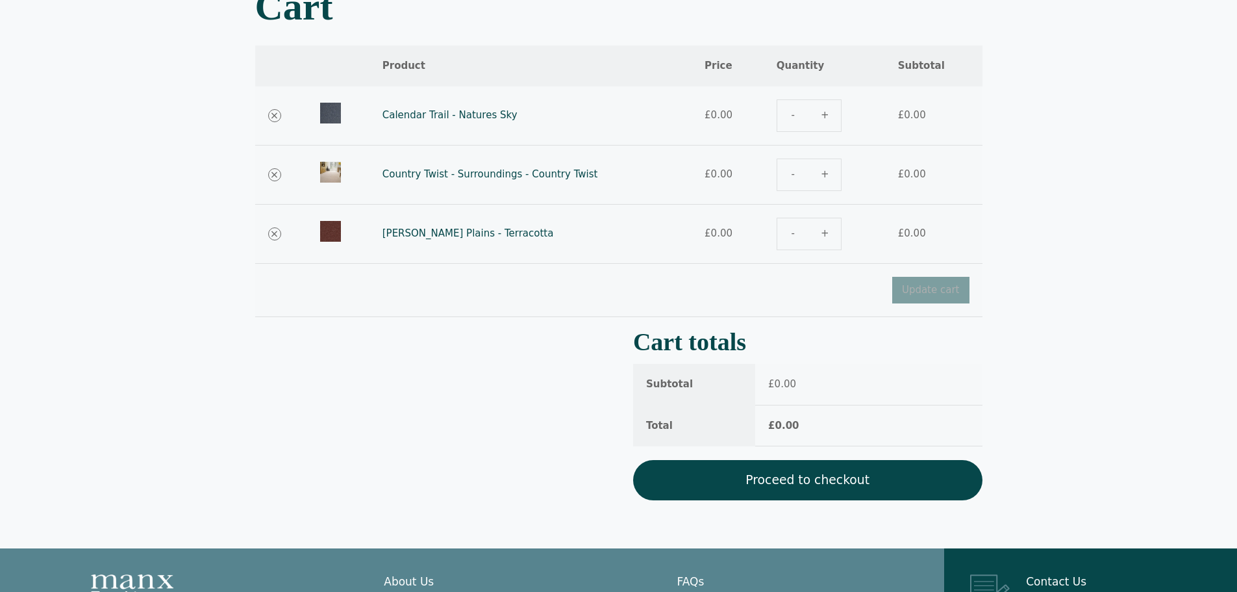
click at [801, 479] on link "Proceed to checkout" at bounding box center [807, 480] width 349 height 40
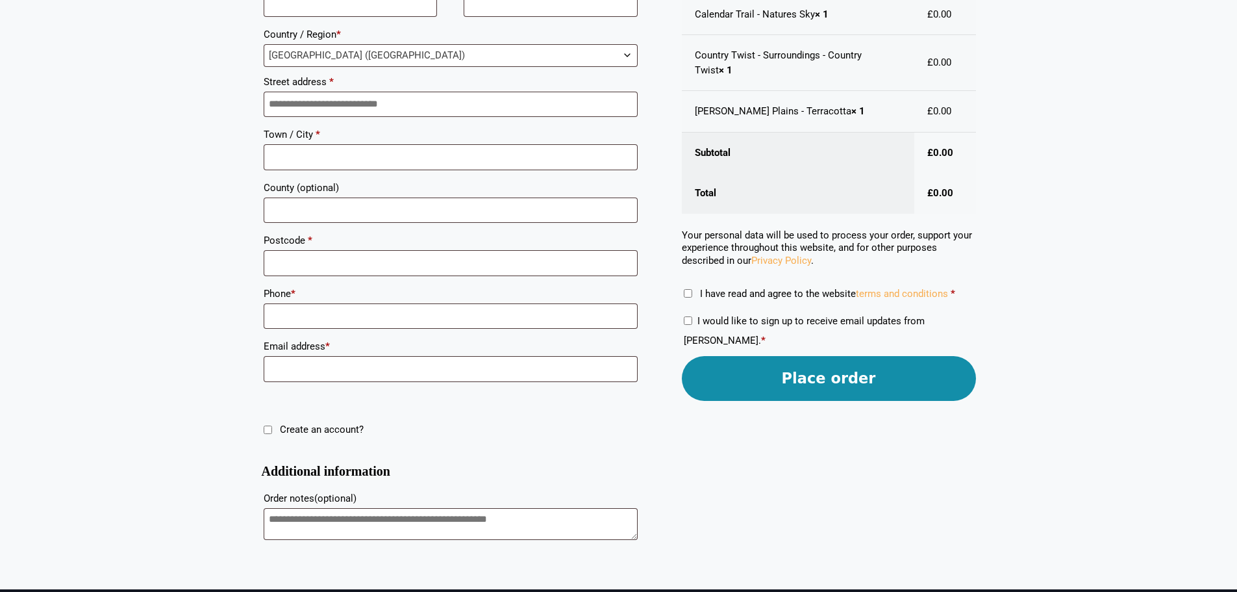
scroll to position [325, 0]
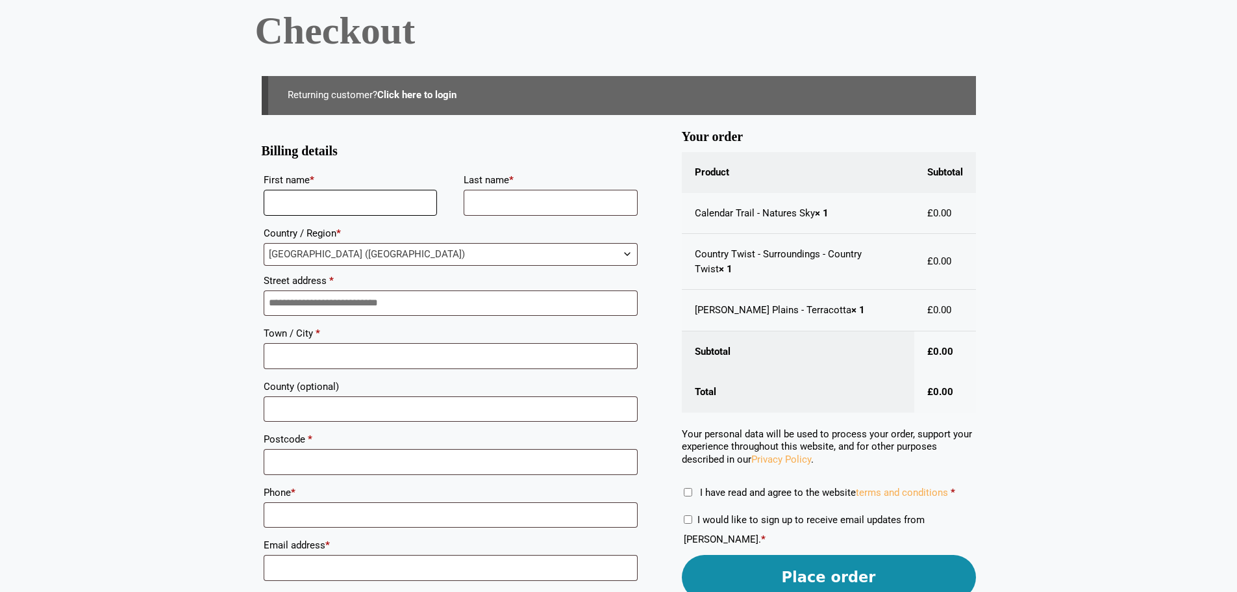
click at [362, 190] on input "First name *" at bounding box center [351, 203] width 174 height 26
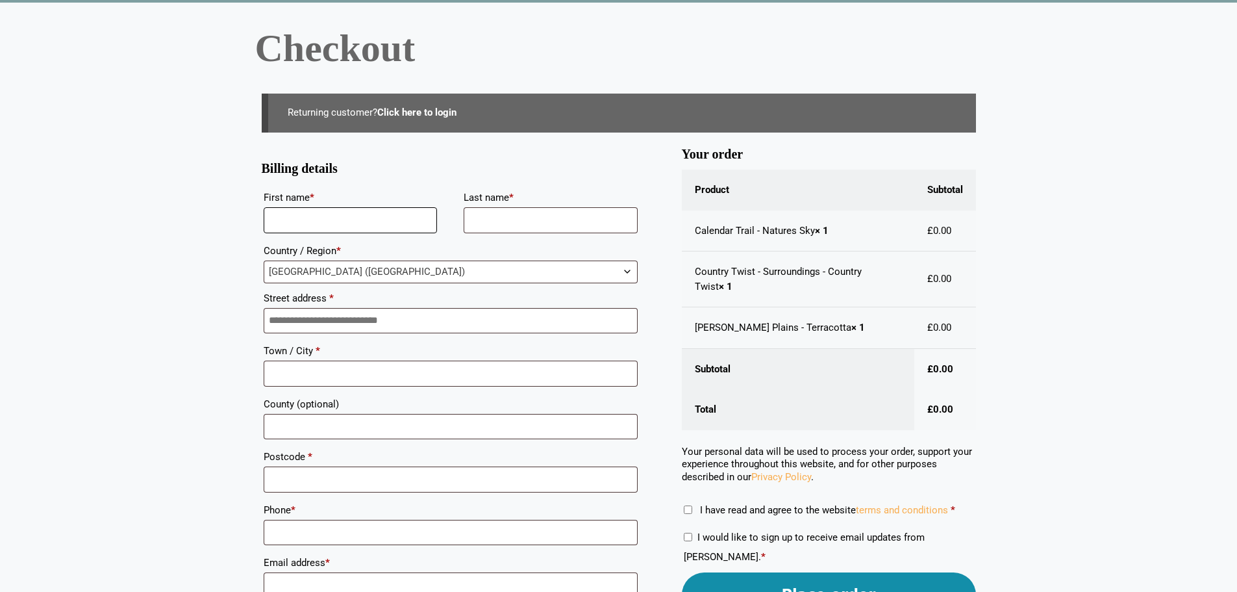
scroll to position [65, 0]
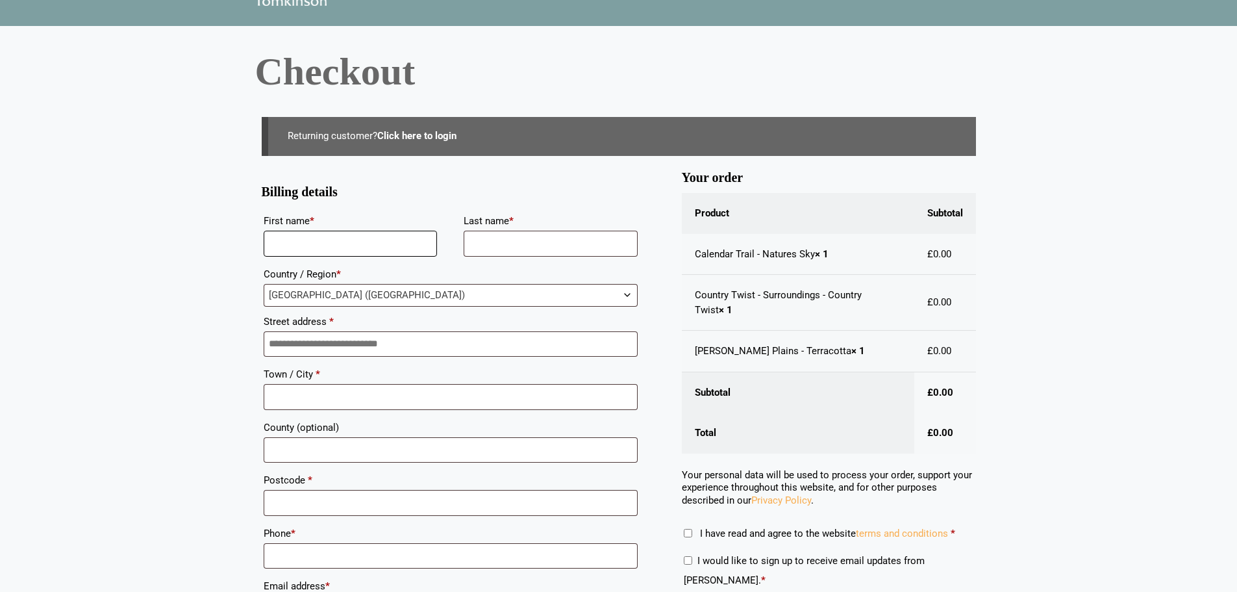
click at [382, 231] on input "First name *" at bounding box center [351, 244] width 174 height 26
type input "**********"
type input "********"
type input "**********"
type input "********"
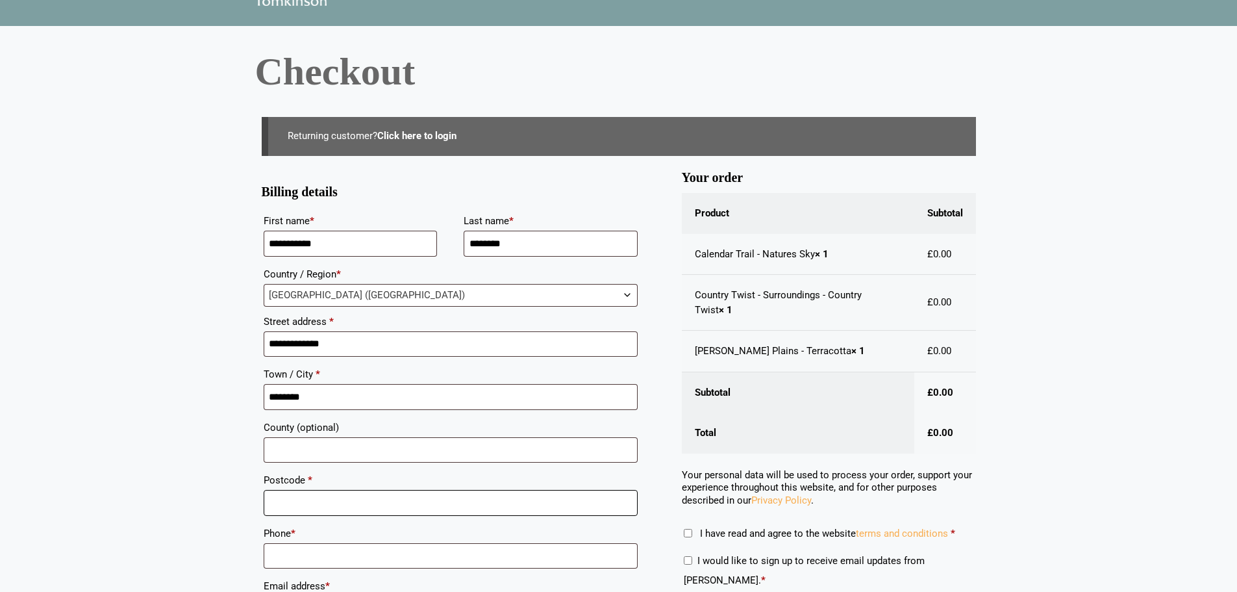
type input "********"
type input "**********"
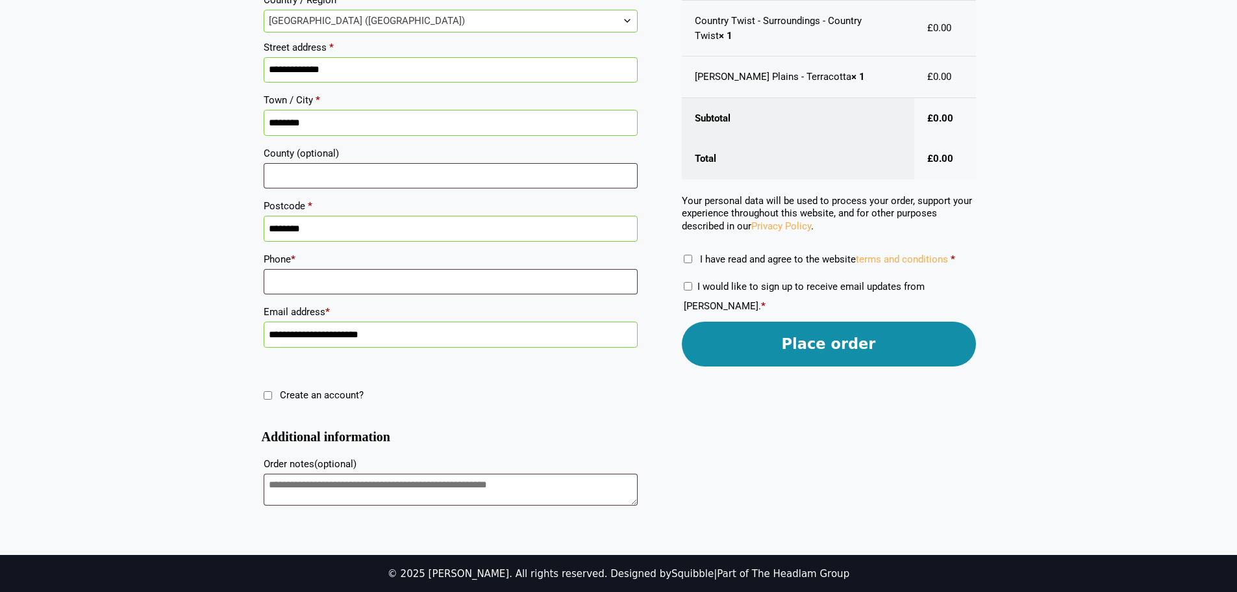
scroll to position [343, 0]
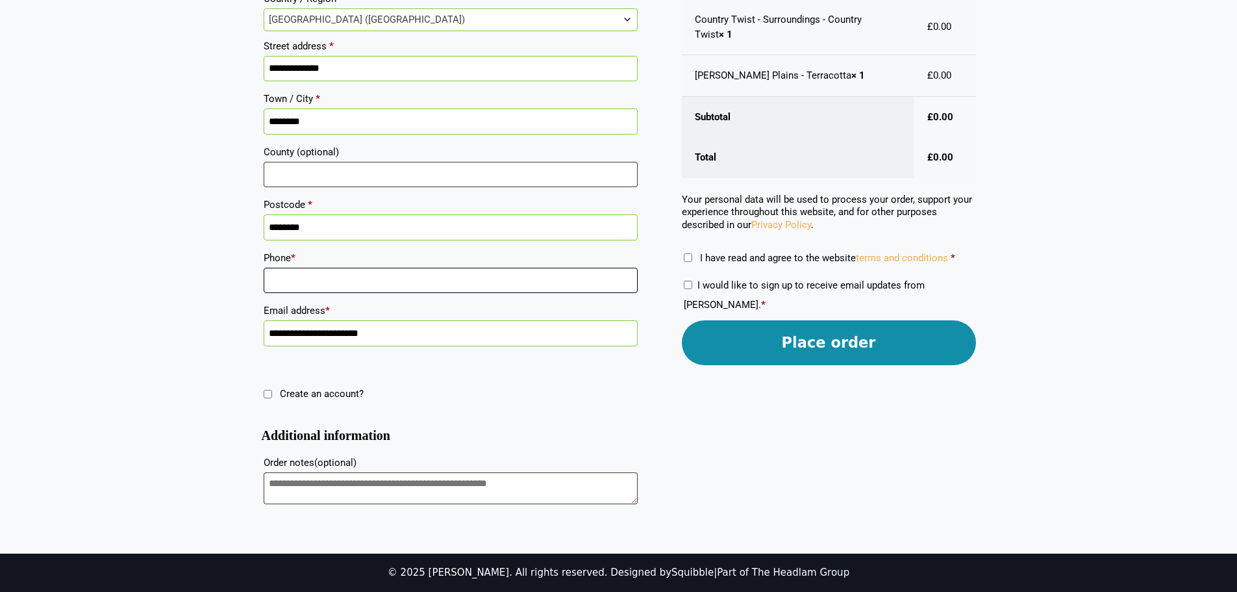
click at [368, 276] on input "Phone *" at bounding box center [451, 281] width 374 height 26
type input "**********"
drag, startPoint x: 640, startPoint y: 393, endPoint x: 694, endPoint y: 362, distance: 61.4
click at [640, 393] on form "**********" at bounding box center [619, 210] width 714 height 621
click at [739, 341] on button "Place order" at bounding box center [829, 342] width 294 height 45
